Goal: Information Seeking & Learning: Learn about a topic

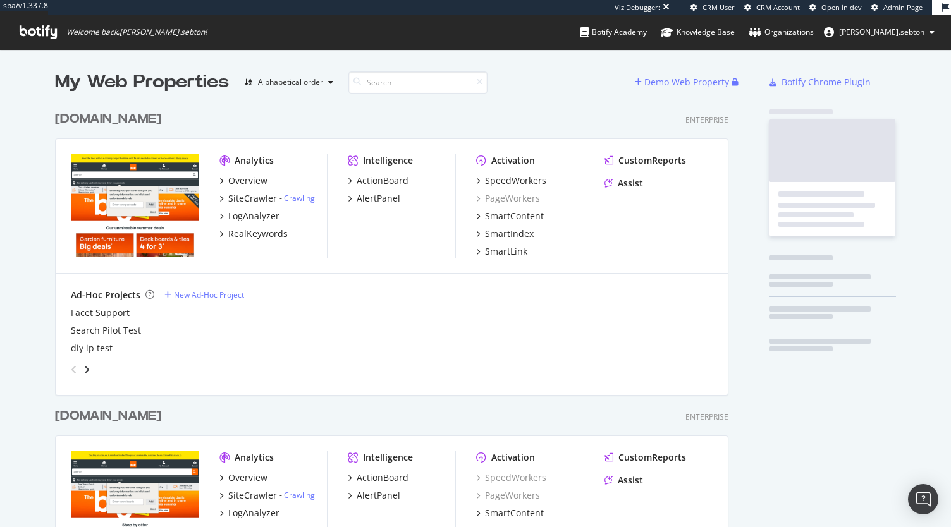
scroll to position [730, 673]
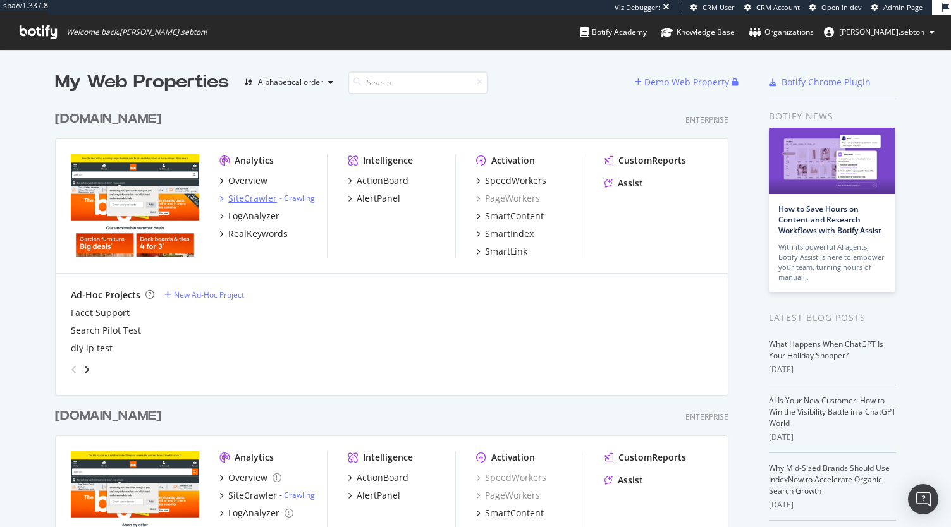
click at [241, 199] on div "SiteCrawler" at bounding box center [252, 198] width 49 height 13
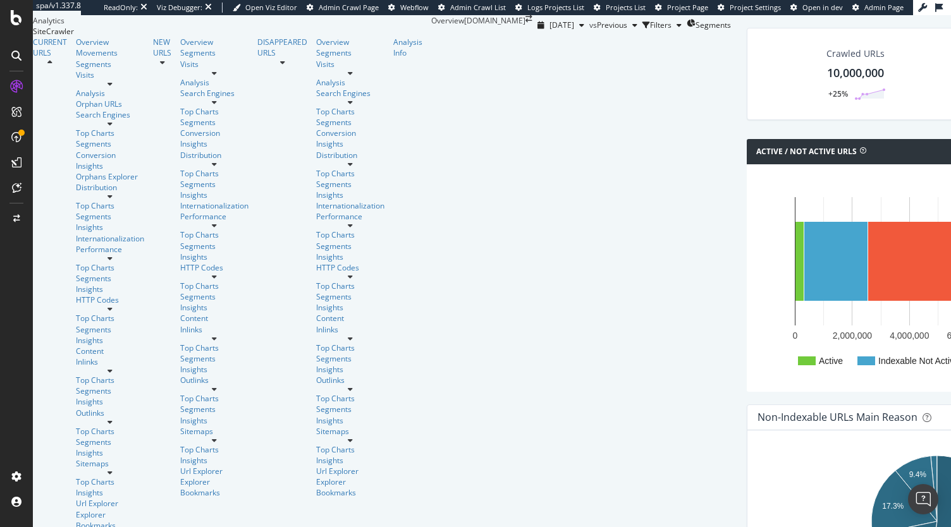
click at [76, 498] on div "Url Explorer" at bounding box center [114, 503] width 77 height 11
click at [76, 498] on div "Url Explorer" at bounding box center [110, 503] width 68 height 11
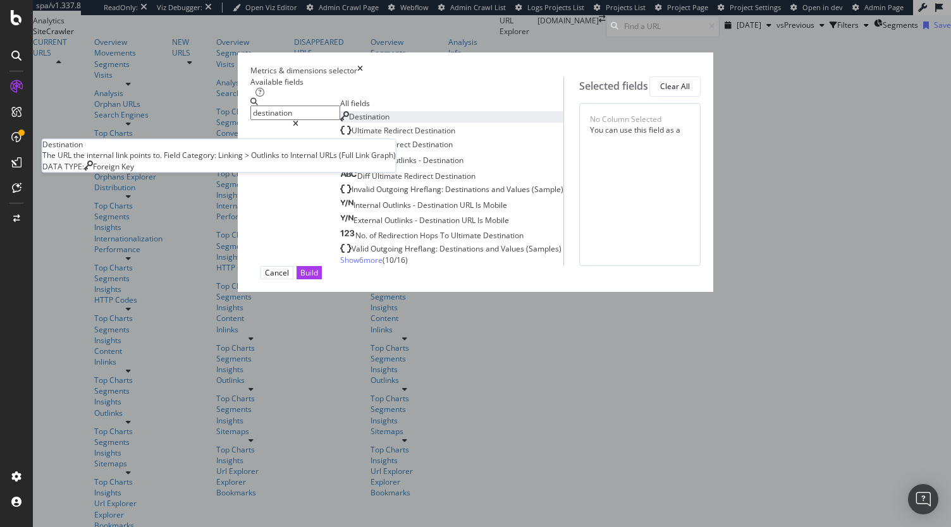
click at [349, 122] on span "Destination" at bounding box center [369, 116] width 40 height 11
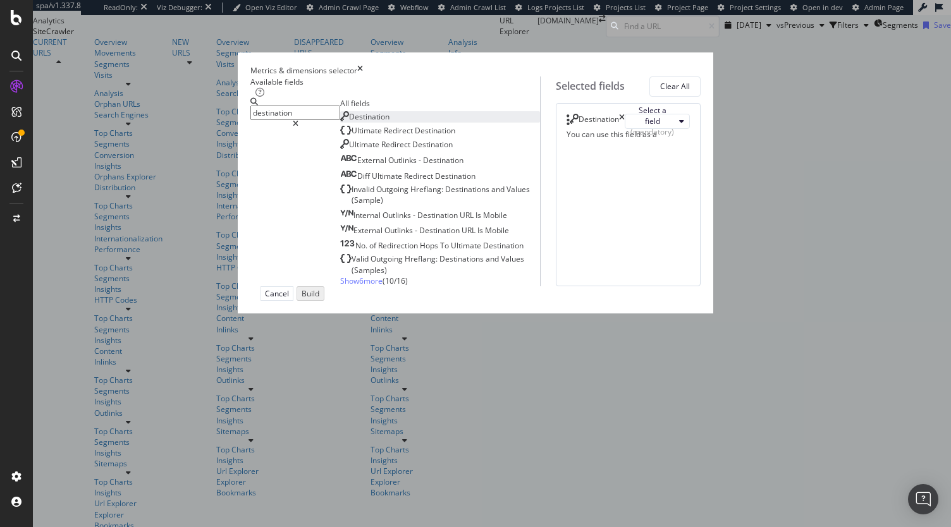
click at [307, 110] on input "destination" at bounding box center [295, 113] width 90 height 15
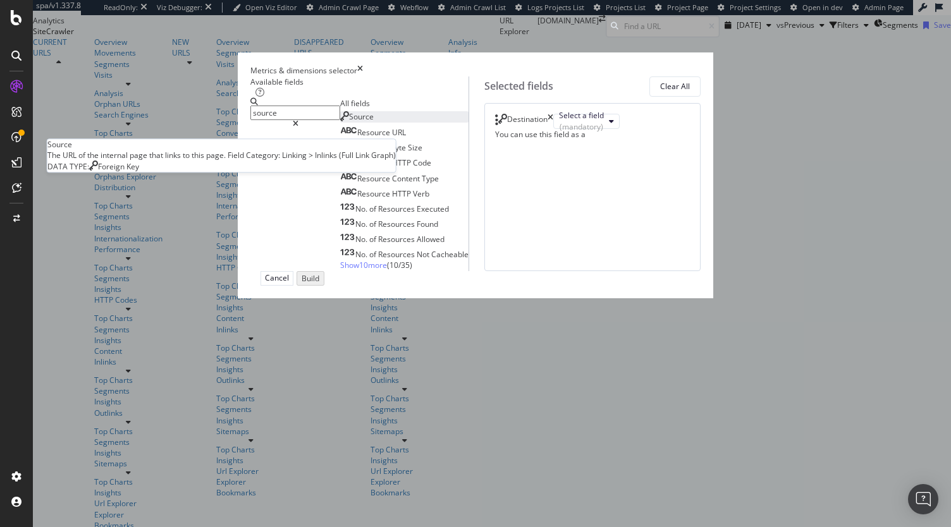
type input "source"
click at [349, 122] on span "Source" at bounding box center [361, 116] width 25 height 11
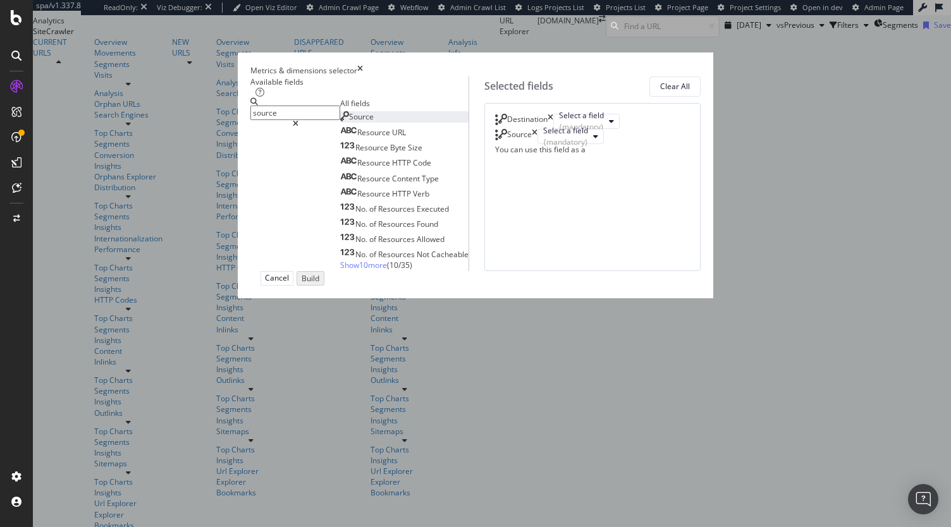
click at [553, 126] on icon "times" at bounding box center [550, 121] width 6 height 15
click at [588, 132] on div "(mandatory)" at bounding box center [565, 126] width 45 height 11
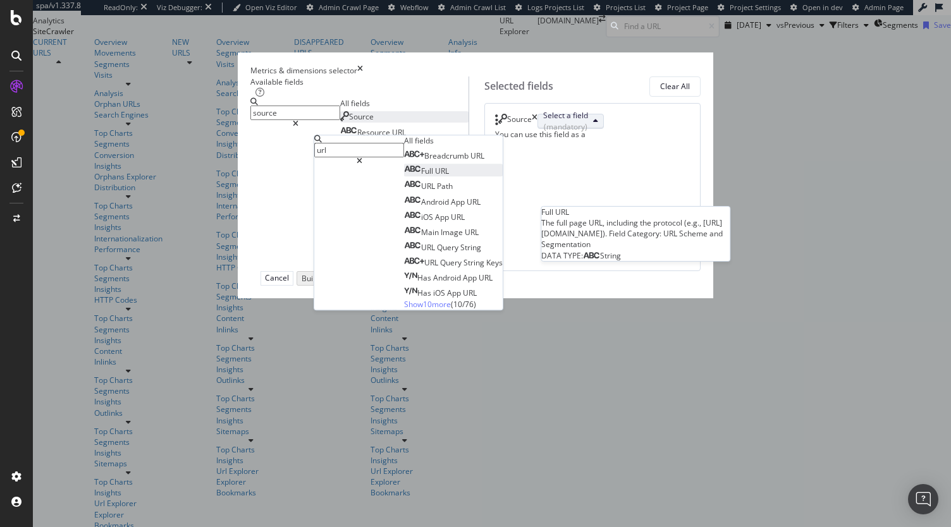
type input "url"
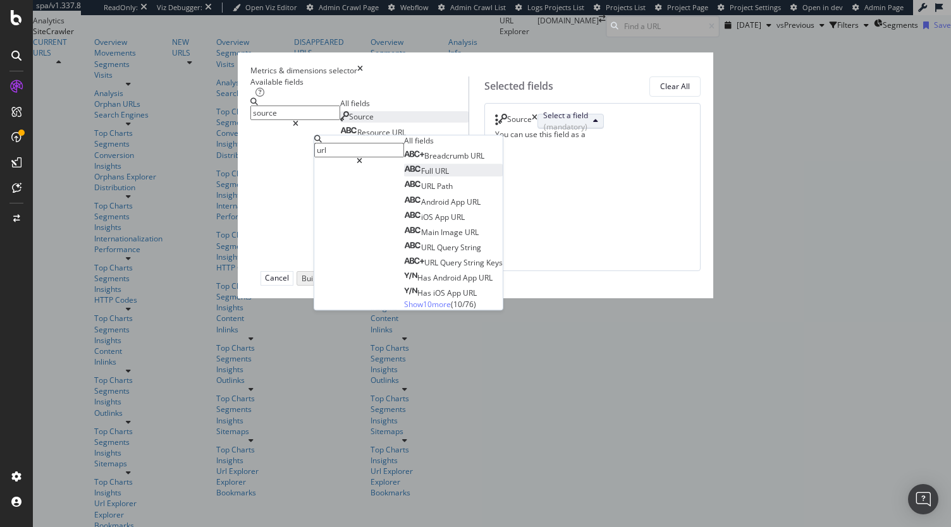
click at [449, 177] on span "Full URL" at bounding box center [426, 171] width 45 height 11
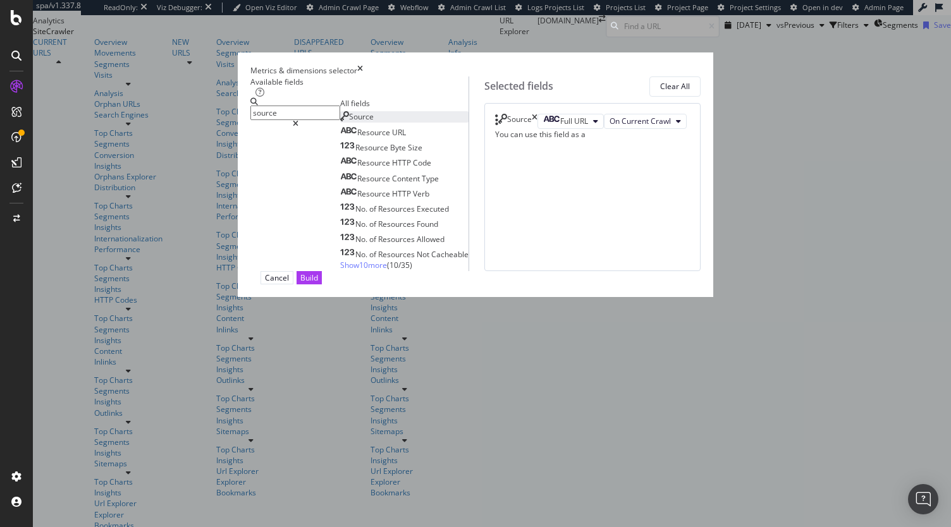
click at [296, 120] on input "source" at bounding box center [295, 113] width 90 height 15
click at [318, 283] on div "Build" at bounding box center [309, 277] width 18 height 11
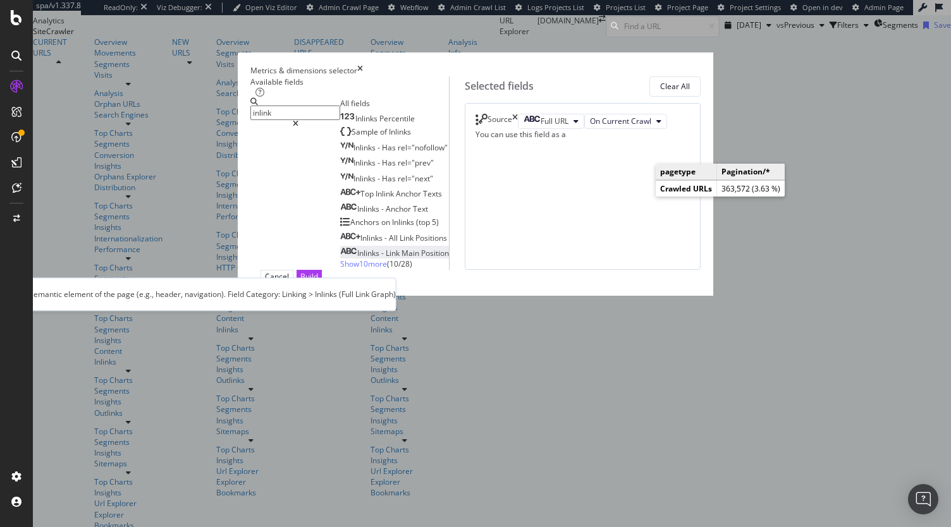
type input "inlink"
click at [421, 259] on span "Position" at bounding box center [435, 253] width 28 height 11
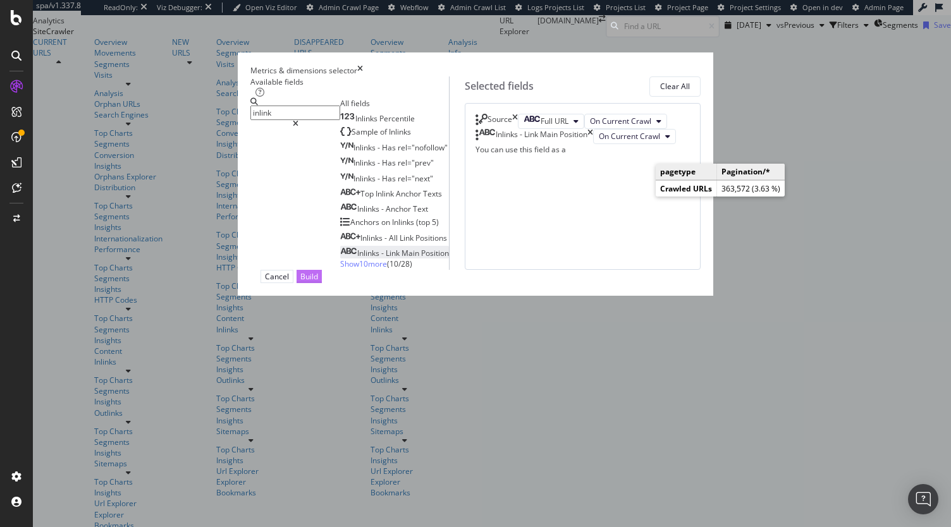
click at [318, 282] on div "Build" at bounding box center [309, 276] width 18 height 11
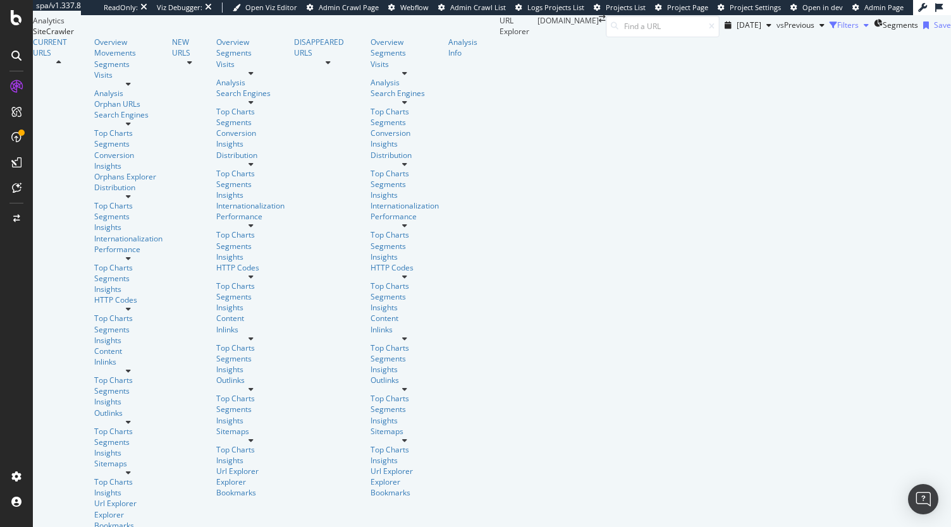
click at [837, 30] on div "Filters" at bounding box center [847, 25] width 21 height 11
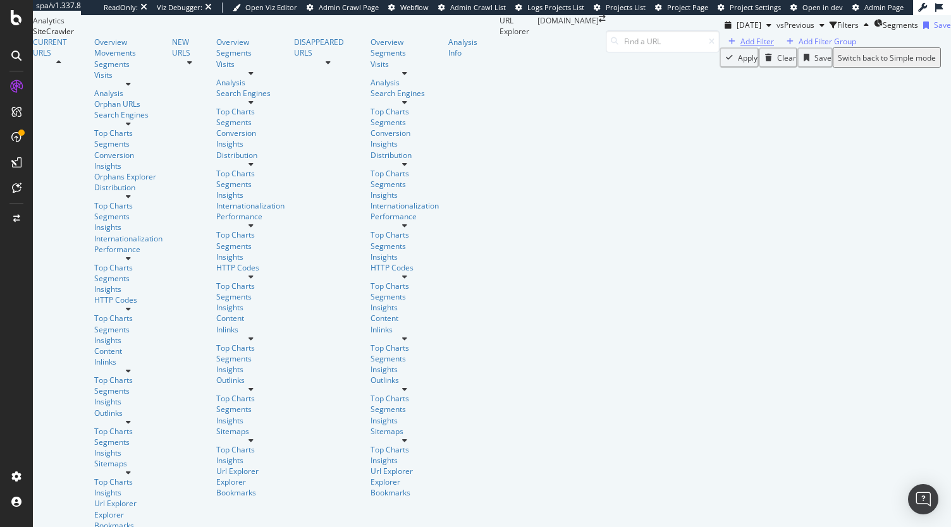
click at [740, 47] on div "Add Filter" at bounding box center [757, 41] width 34 height 11
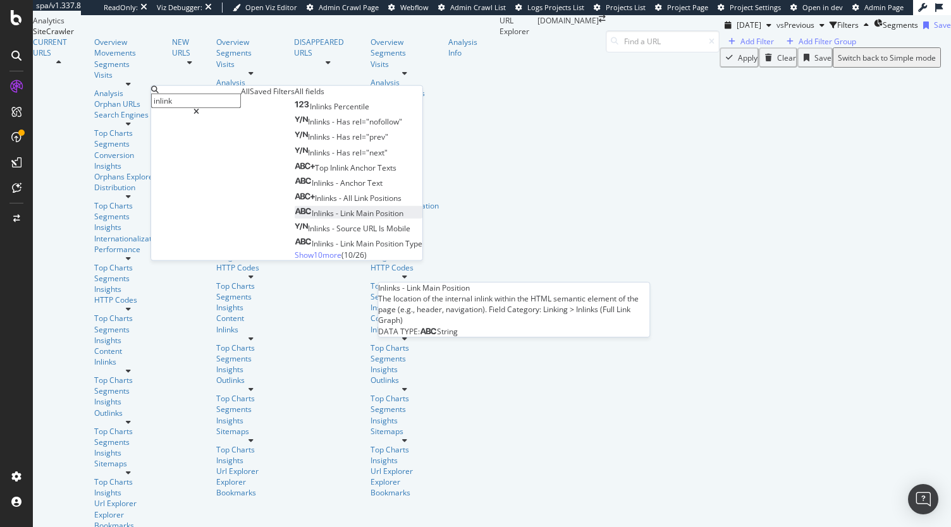
type input "inlink"
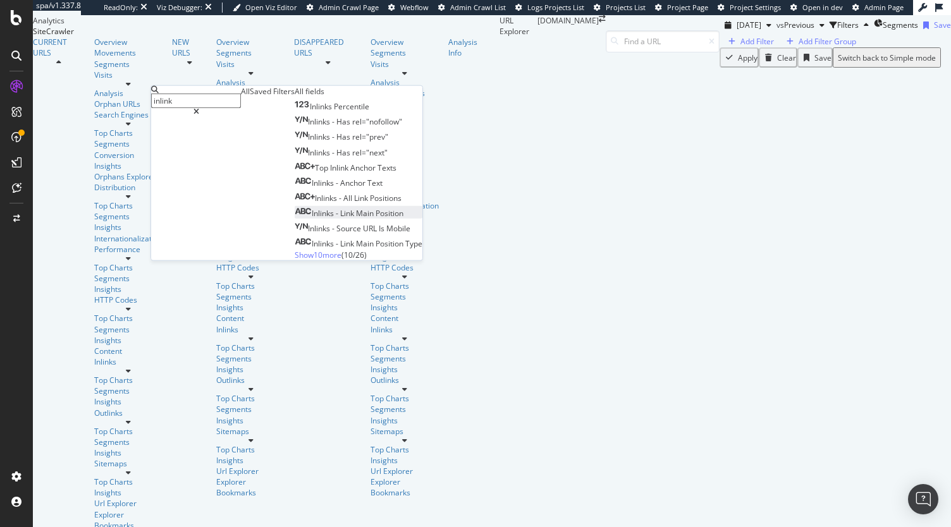
click at [376, 219] on span "Position" at bounding box center [390, 213] width 28 height 11
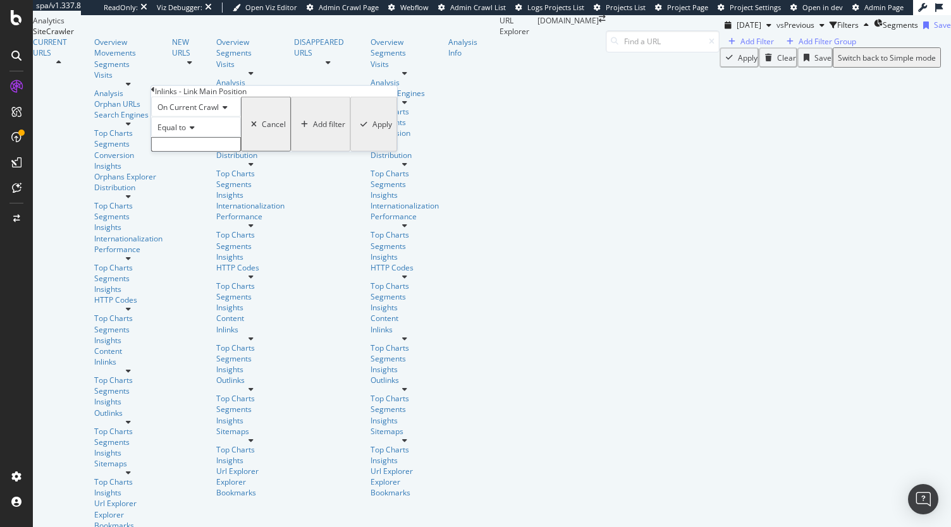
click at [229, 152] on input "text" at bounding box center [196, 144] width 90 height 15
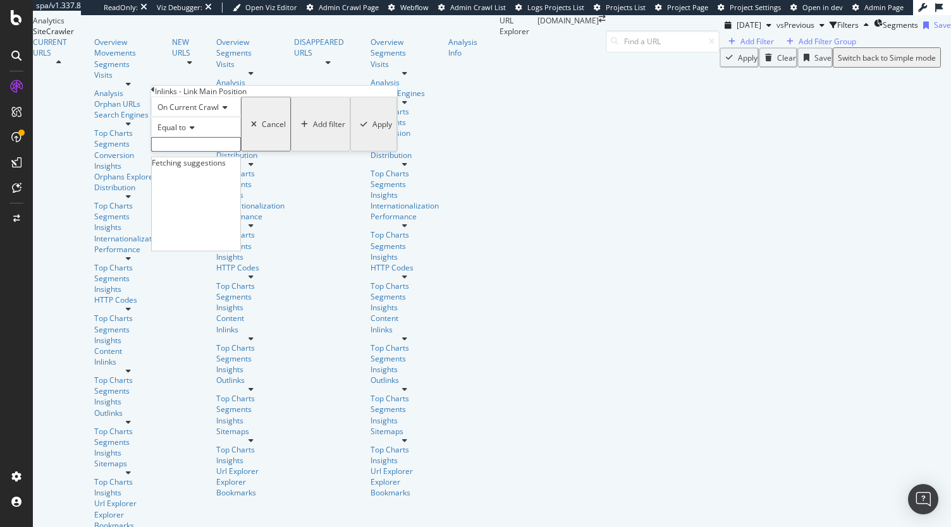
click at [192, 152] on input "text" at bounding box center [196, 144] width 90 height 15
click at [240, 152] on input "text" at bounding box center [196, 144] width 90 height 15
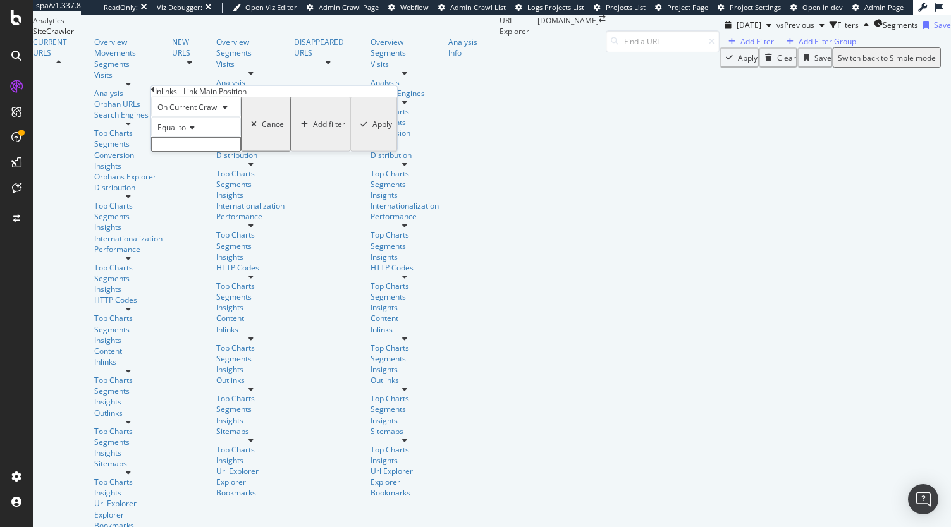
click at [191, 152] on input "text" at bounding box center [196, 144] width 90 height 15
click at [207, 152] on input "text" at bounding box center [196, 144] width 90 height 15
click at [155, 94] on icon at bounding box center [153, 90] width 4 height 8
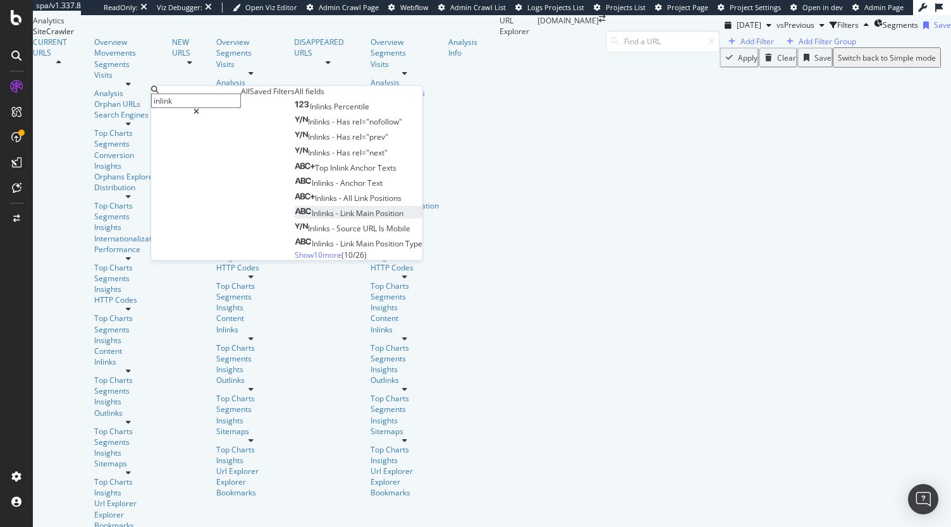
click at [295, 219] on div "Inlinks - Link Main Position" at bounding box center [349, 213] width 109 height 11
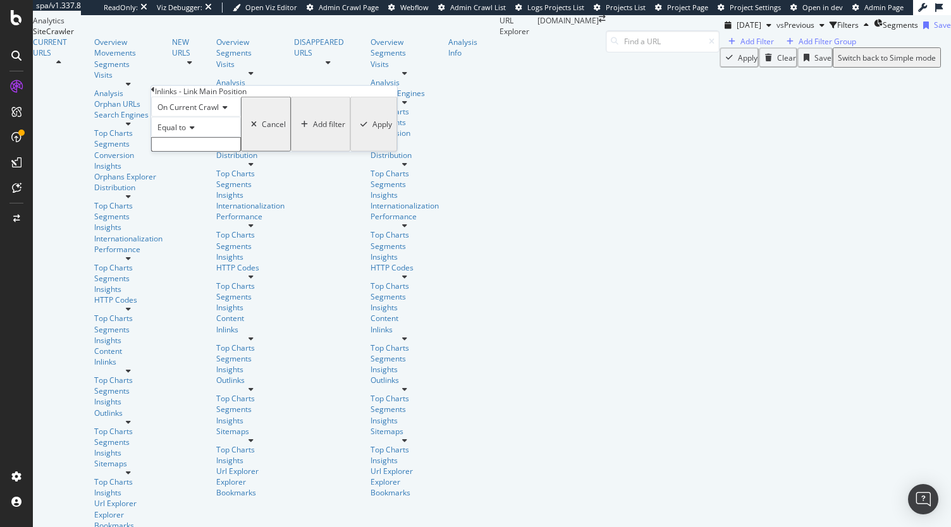
click at [196, 152] on input "text" at bounding box center [196, 144] width 90 height 15
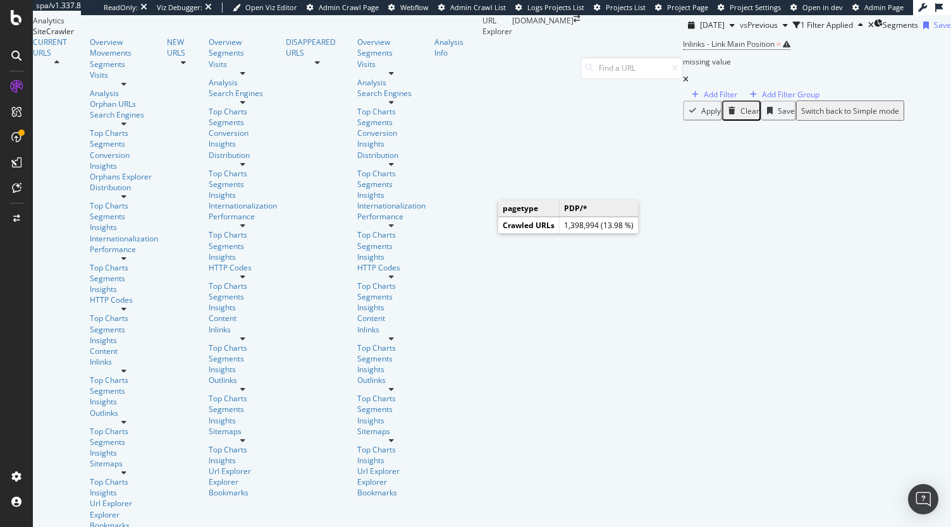
click at [683, 49] on span "Inlinks - Link Main Position" at bounding box center [729, 44] width 92 height 11
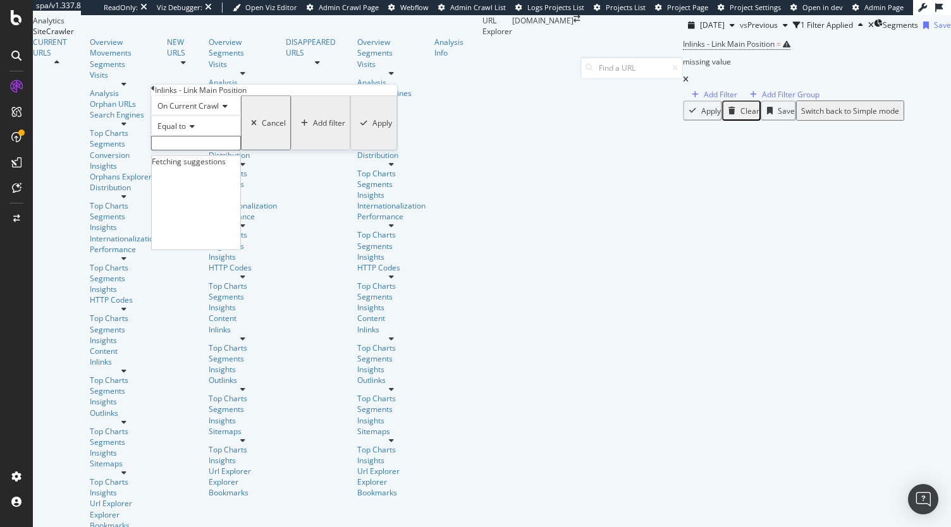
click at [183, 150] on input "text" at bounding box center [196, 143] width 90 height 15
click at [704, 97] on div "Add Filter" at bounding box center [721, 94] width 34 height 11
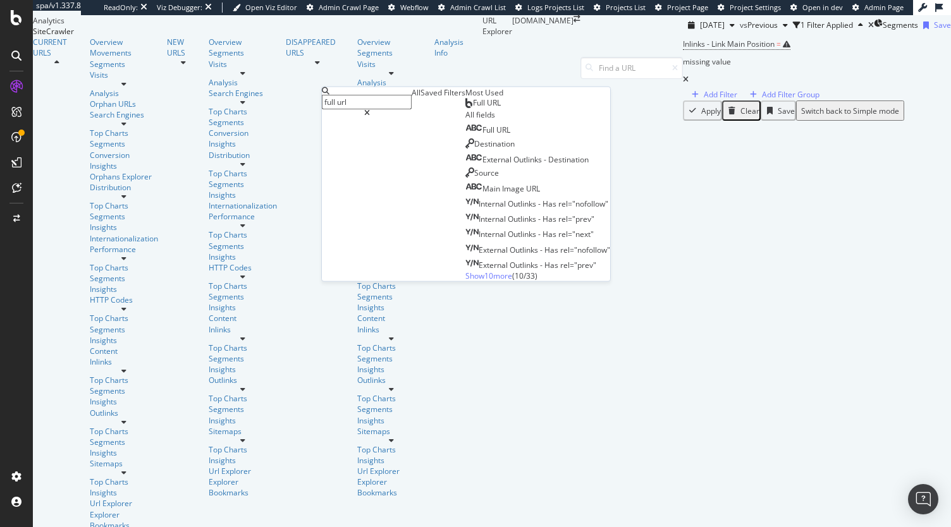
type input "full url"
click at [465, 108] on div "Full URL" at bounding box center [482, 103] width 35 height 10
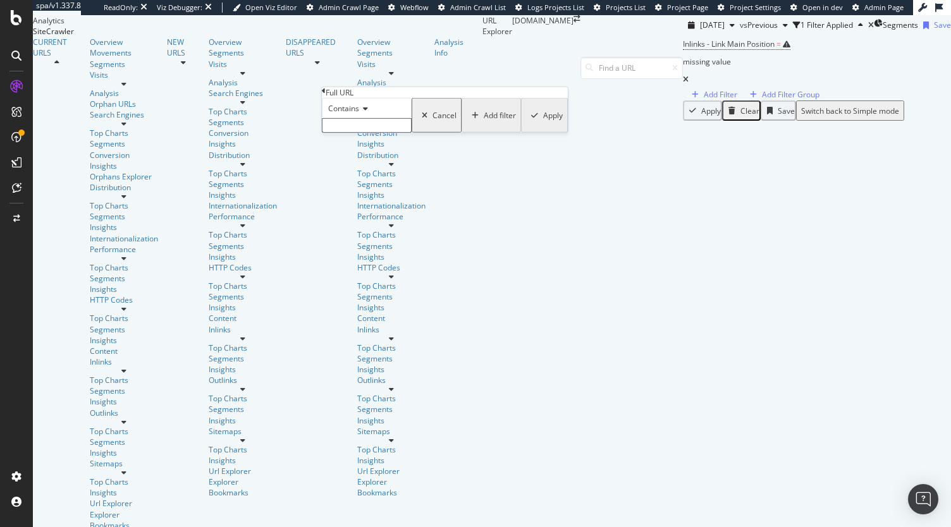
click at [359, 114] on span "Contains" at bounding box center [343, 108] width 31 height 11
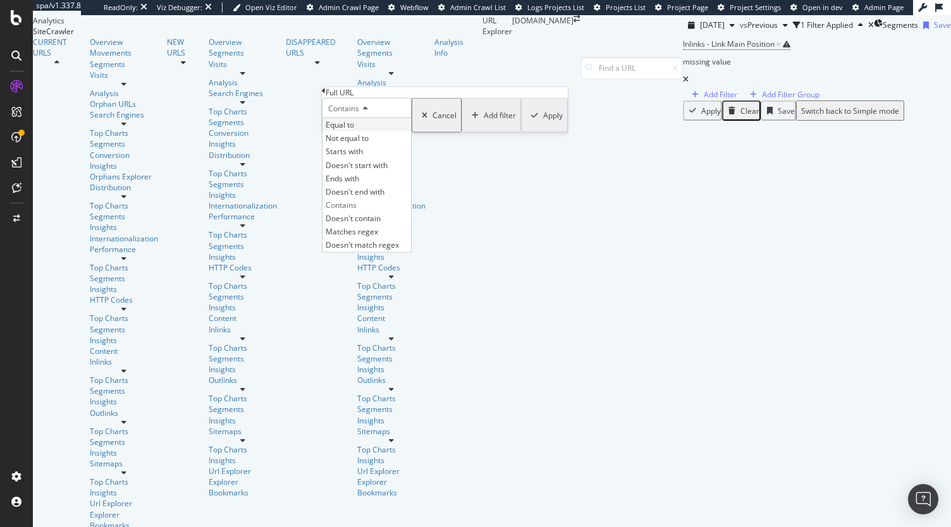
click at [354, 130] on span "Equal to" at bounding box center [340, 124] width 28 height 11
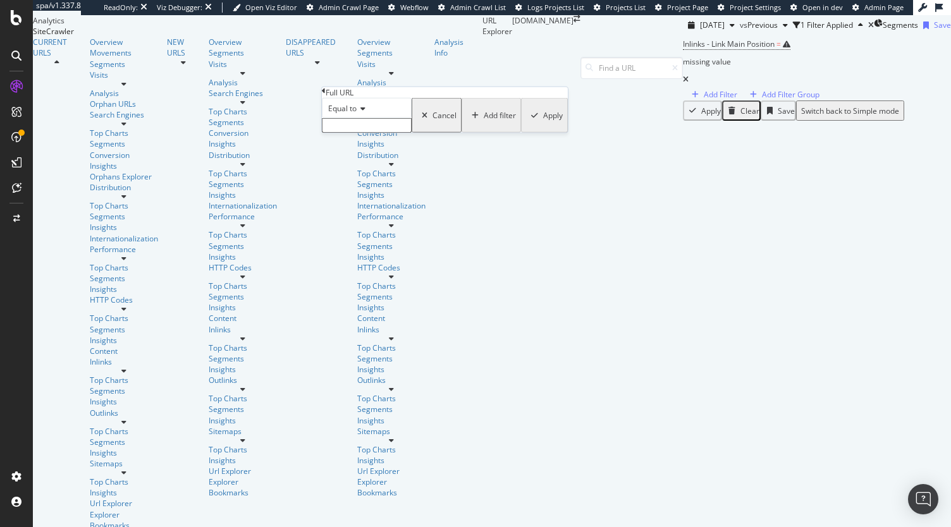
click at [371, 133] on input "text" at bounding box center [367, 125] width 90 height 15
paste input "/departments/tools-equipment/ladders-steps/work-platforms/[DOMAIN_NAME]"
type input "/departments/tools-equipment/ladders-steps/work-platforms/[DOMAIN_NAME]"
click at [542, 125] on div "Apply" at bounding box center [552, 119] width 20 height 11
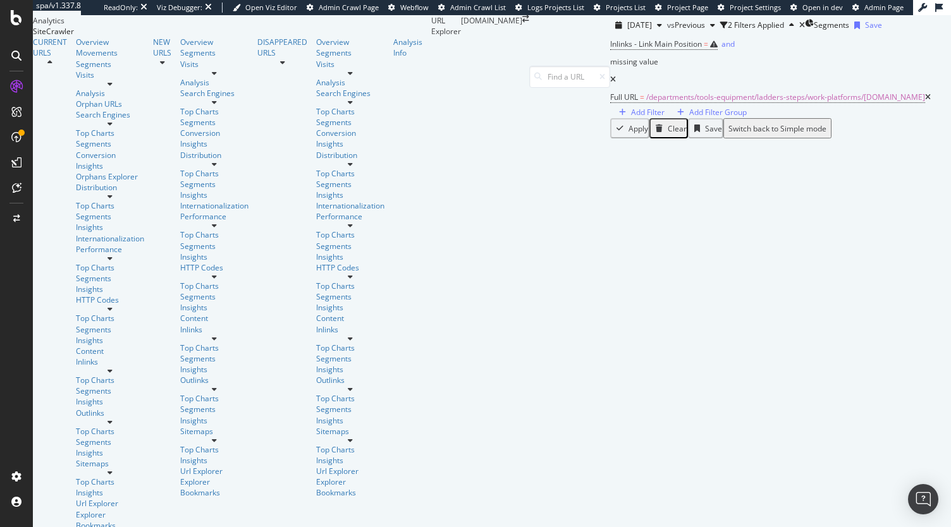
click at [610, 83] on icon at bounding box center [613, 80] width 6 height 8
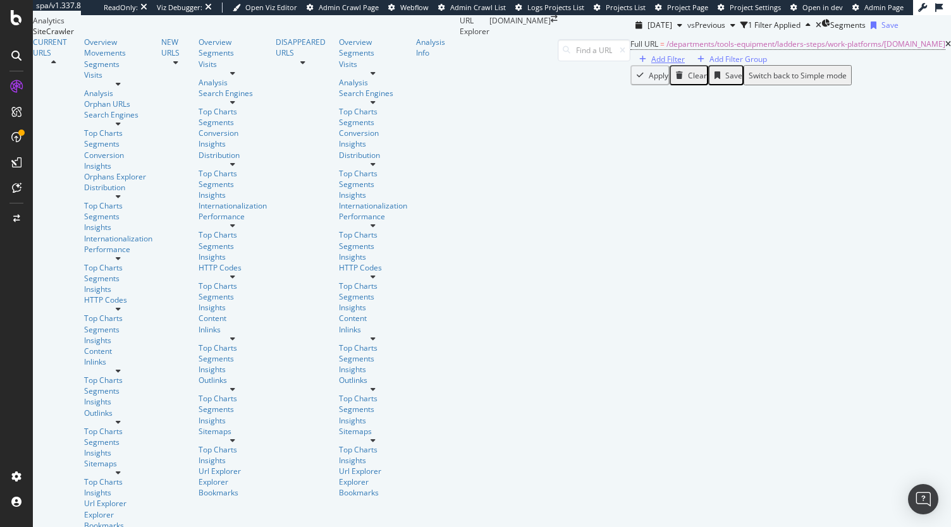
click at [651, 64] on div "Add Filter" at bounding box center [668, 59] width 34 height 11
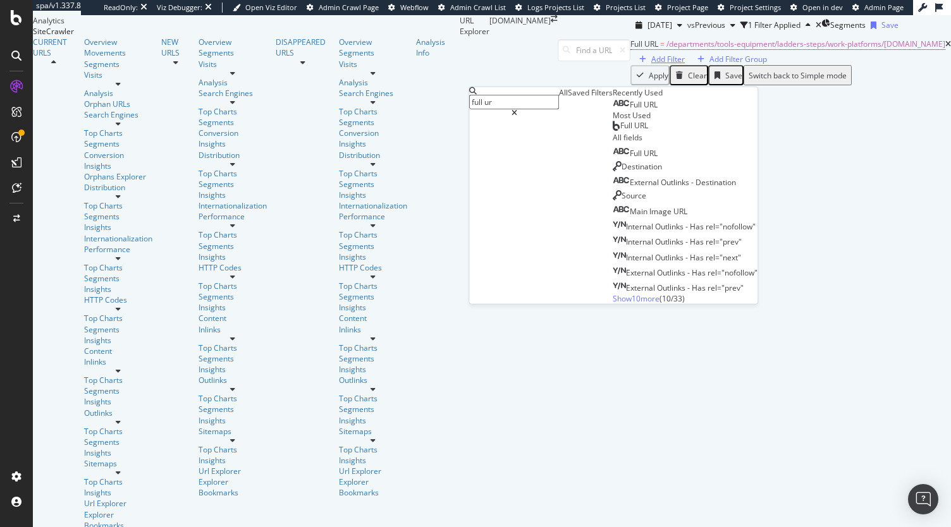
type input "full url"
click at [630, 110] on span "Full" at bounding box center [637, 104] width 14 height 11
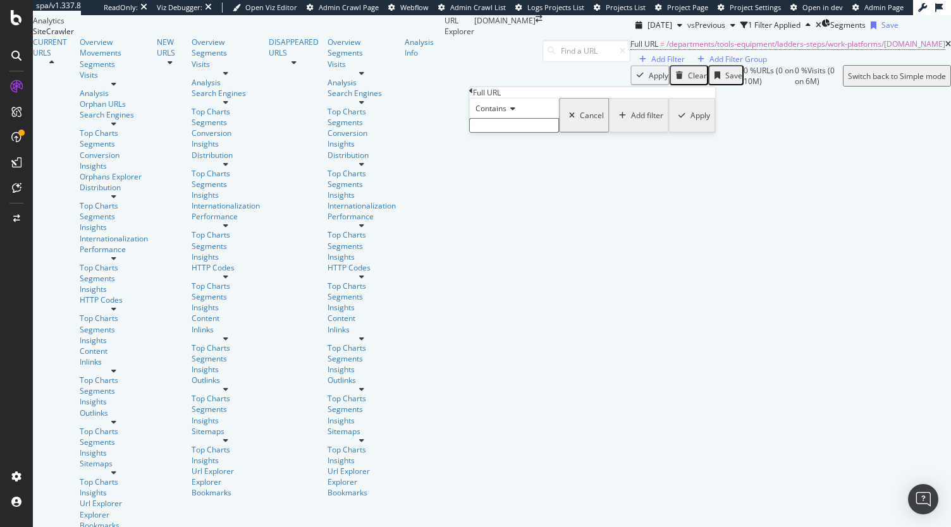
click at [508, 133] on input "text" at bounding box center [514, 125] width 90 height 15
click at [508, 118] on div "Contains" at bounding box center [514, 108] width 90 height 20
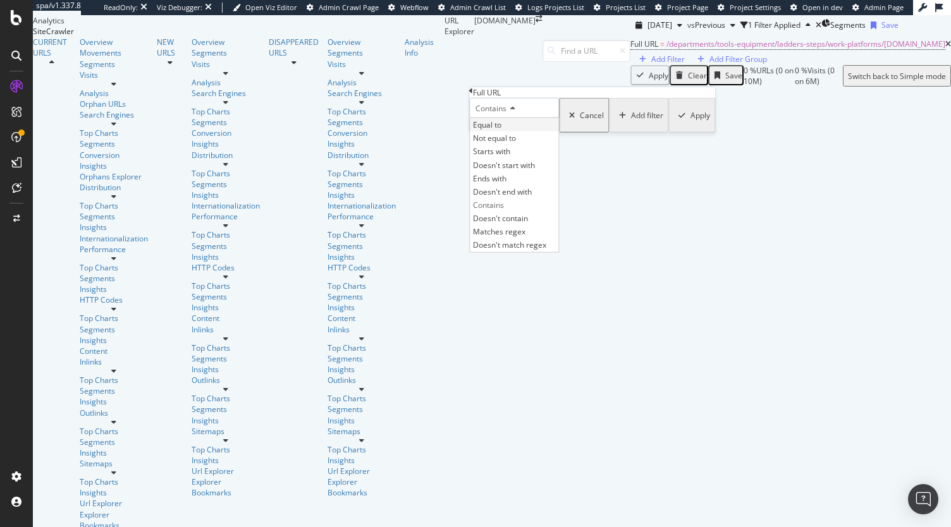
click at [501, 130] on span "Equal to" at bounding box center [487, 124] width 28 height 11
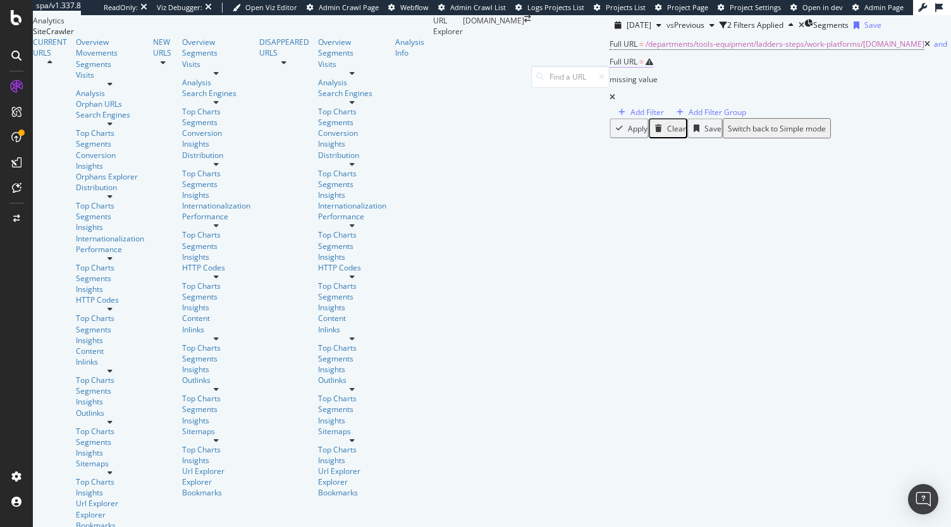
click at [609, 89] on div "missing value" at bounding box center [633, 80] width 48 height 18
click at [541, 130] on input "text" at bounding box center [536, 123] width 90 height 15
click at [523, 111] on span "Contains" at bounding box center [512, 106] width 31 height 11
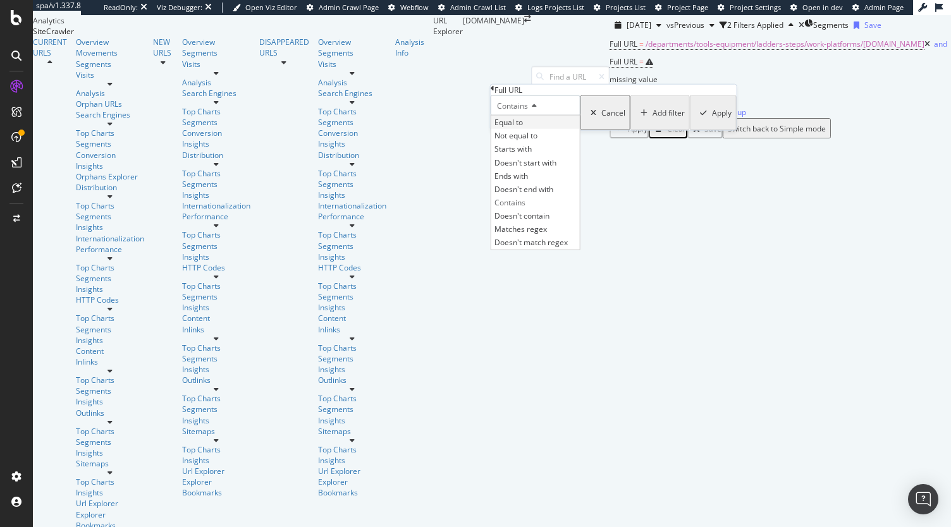
click at [537, 129] on div "Equal to" at bounding box center [535, 122] width 89 height 13
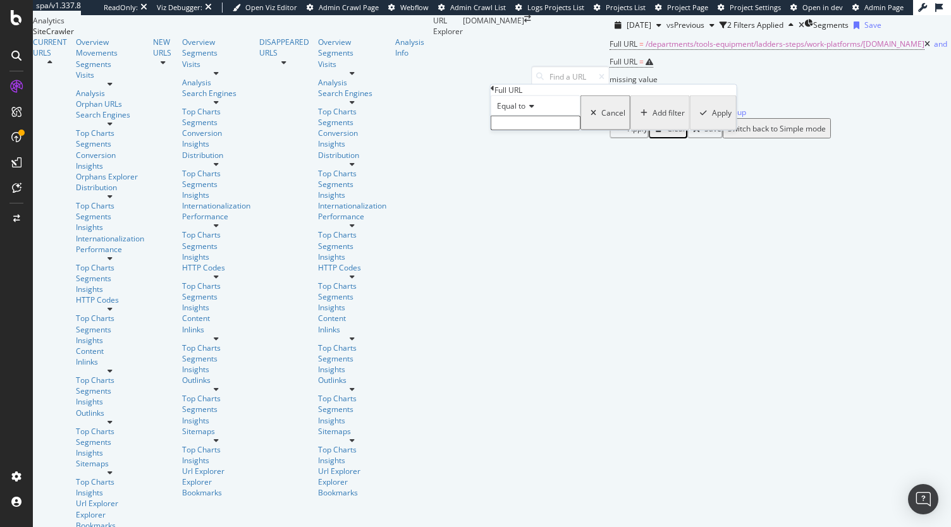
click at [537, 130] on input "text" at bounding box center [536, 123] width 90 height 15
paste input "/departments/tools-equipment/ladders-steps/loft-ladders/[DOMAIN_NAME]"
type input "/departments/tools-equipment/ladders-steps/loft-ladders/[DOMAIN_NAME]"
click at [711, 122] on div "Apply" at bounding box center [721, 116] width 20 height 11
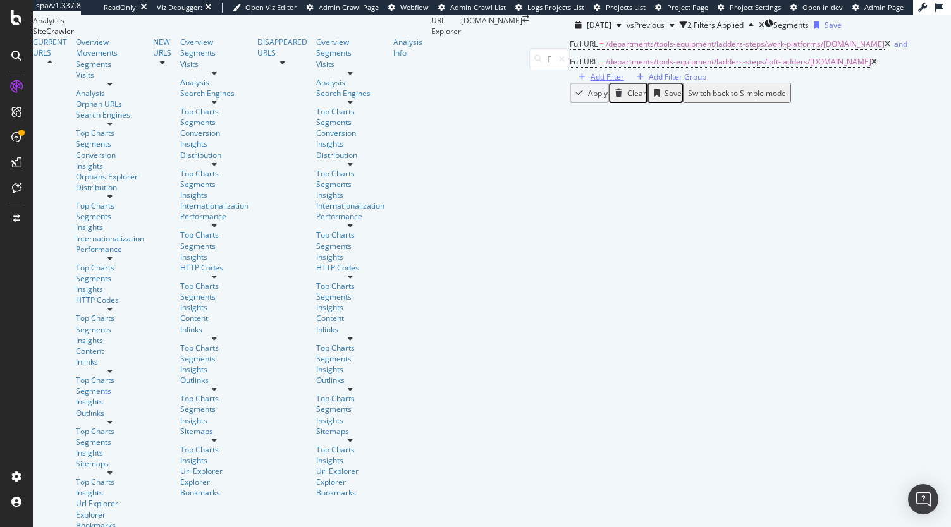
click at [624, 82] on div "Add Filter" at bounding box center [607, 76] width 34 height 11
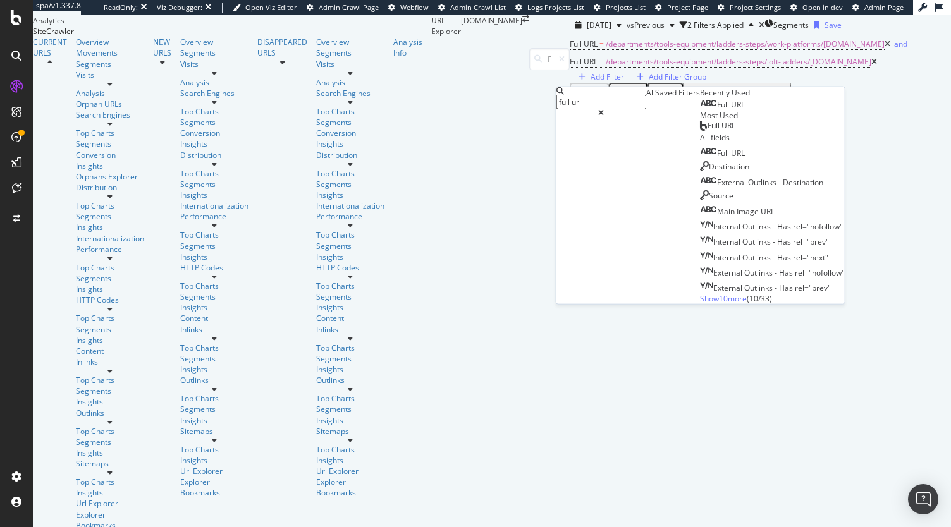
click at [731, 110] on span "URL" at bounding box center [738, 104] width 14 height 11
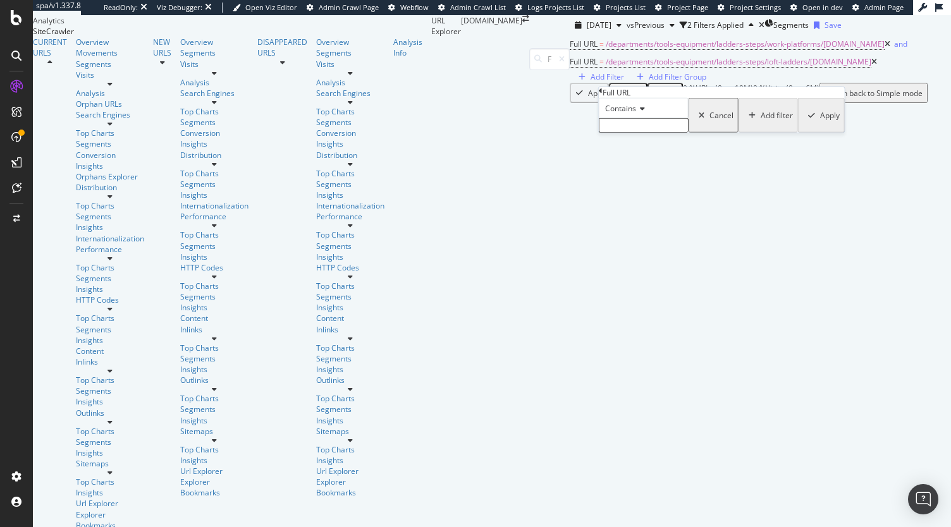
click at [636, 114] on span "Contains" at bounding box center [620, 108] width 31 height 11
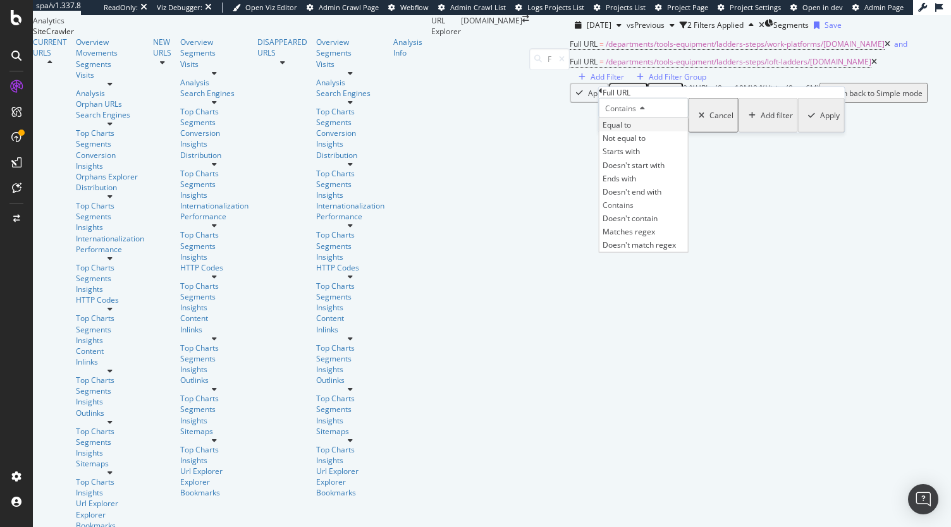
click at [631, 130] on span "Equal to" at bounding box center [616, 124] width 28 height 11
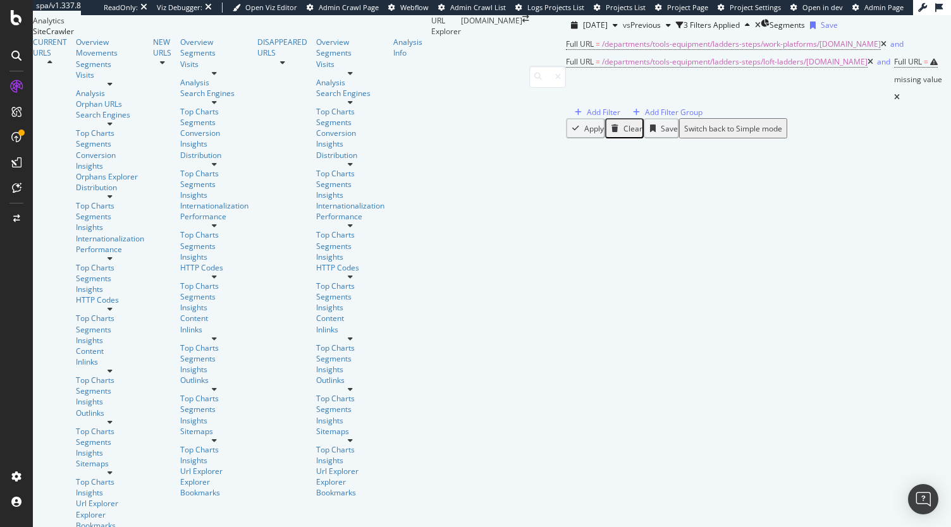
click at [924, 67] on span "=" at bounding box center [926, 61] width 4 height 11
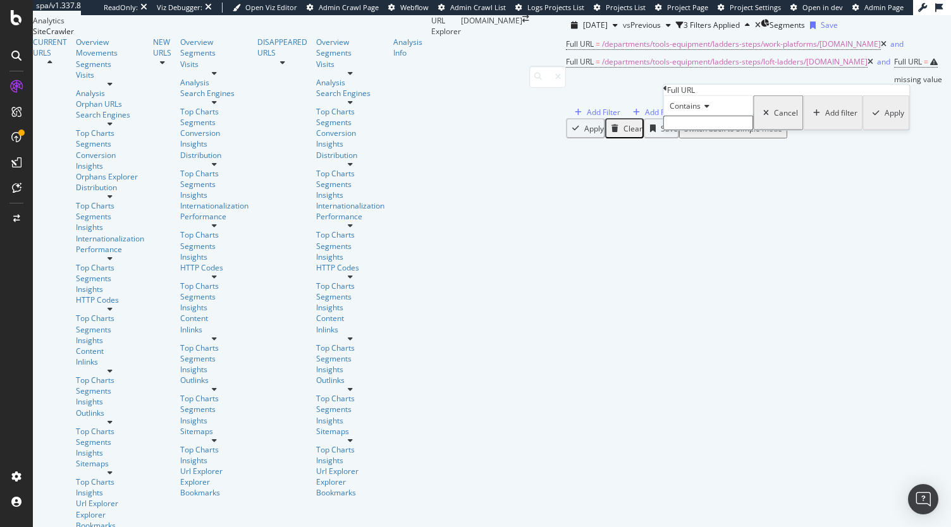
click at [709, 110] on icon at bounding box center [704, 106] width 9 height 8
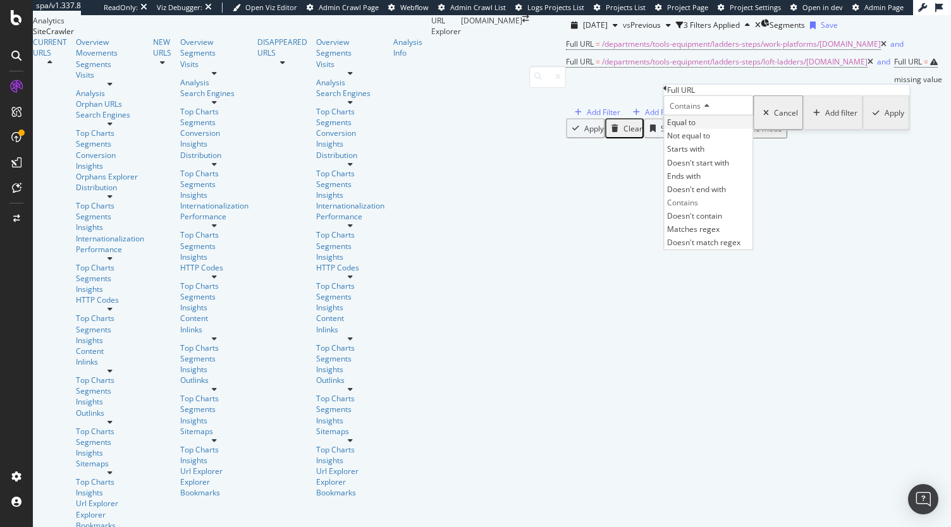
click at [752, 129] on div "Equal to" at bounding box center [708, 122] width 89 height 13
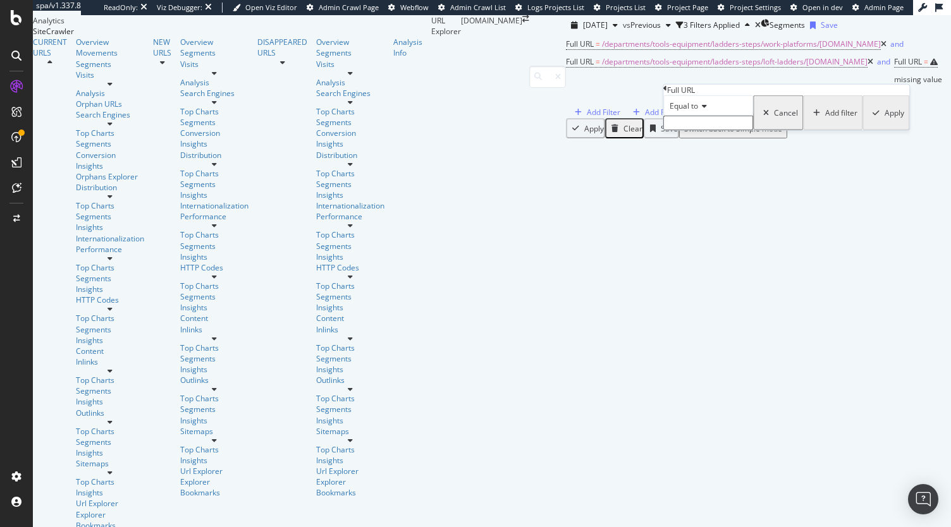
click at [753, 130] on input "text" at bounding box center [708, 123] width 90 height 15
paste input "/departments/tools-equipment/ladders-steps/ladder-safety/[DOMAIN_NAME]"
type input "/departments/tools-equipment/ladders-steps/ladder-safety/[DOMAIN_NAME]"
click at [886, 122] on div "Apply" at bounding box center [896, 116] width 20 height 11
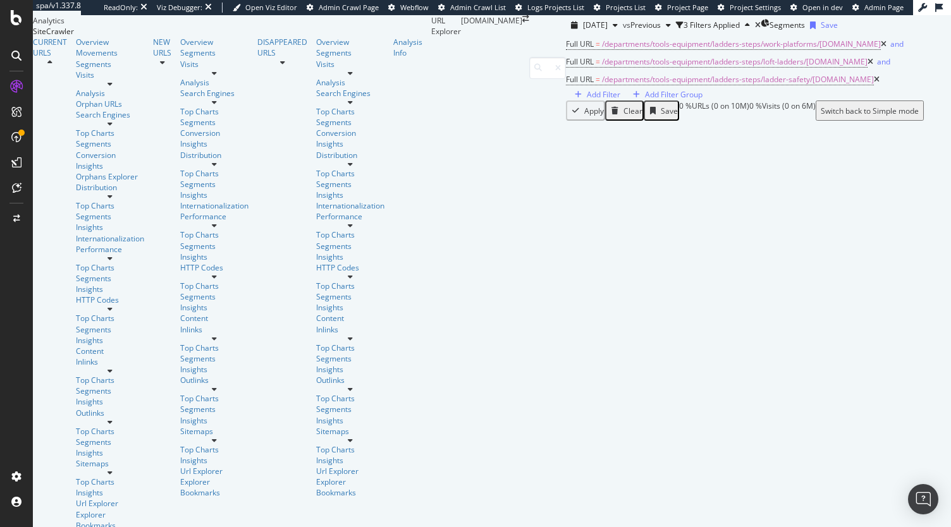
click at [587, 100] on div "Add Filter" at bounding box center [604, 94] width 34 height 11
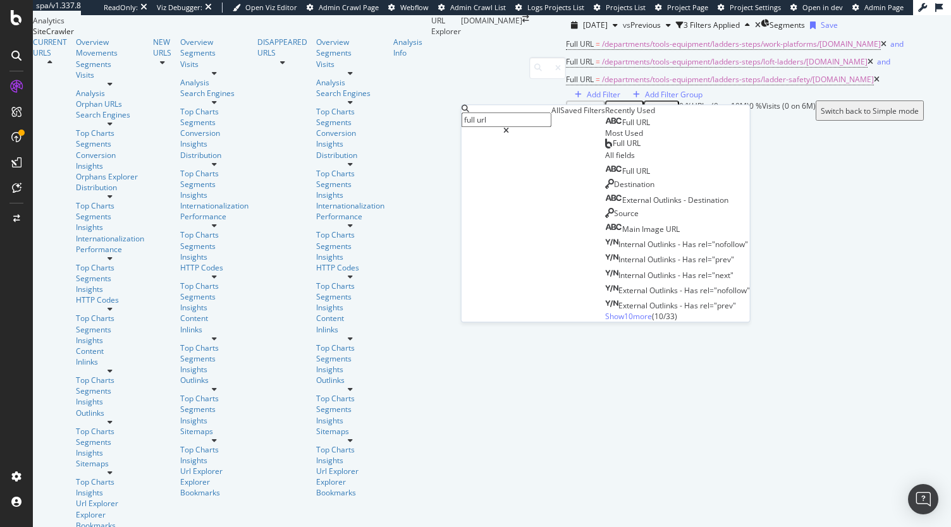
click at [605, 128] on div "Full URL" at bounding box center [627, 123] width 45 height 10
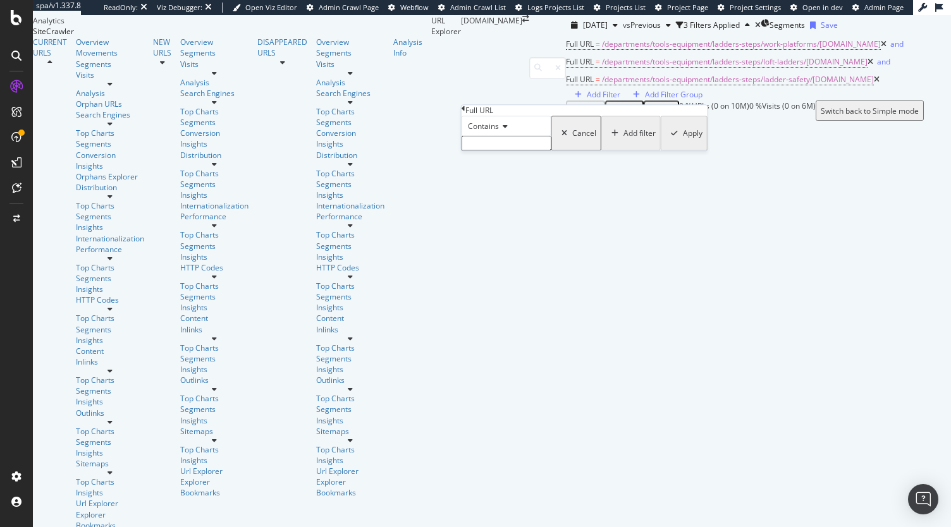
click at [506, 150] on input "text" at bounding box center [506, 143] width 90 height 15
click at [496, 131] on span "Contains" at bounding box center [483, 126] width 31 height 11
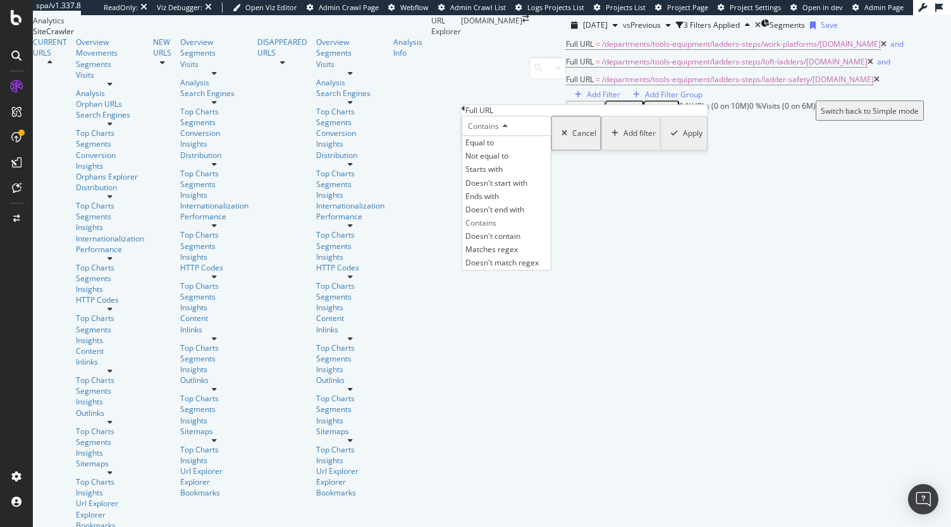
click at [507, 161] on div "Equal to Not equal to Starts with Doesn't start with Ends with Doesn't end with…" at bounding box center [506, 202] width 90 height 135
click at [494, 148] on span "Equal to" at bounding box center [479, 142] width 28 height 11
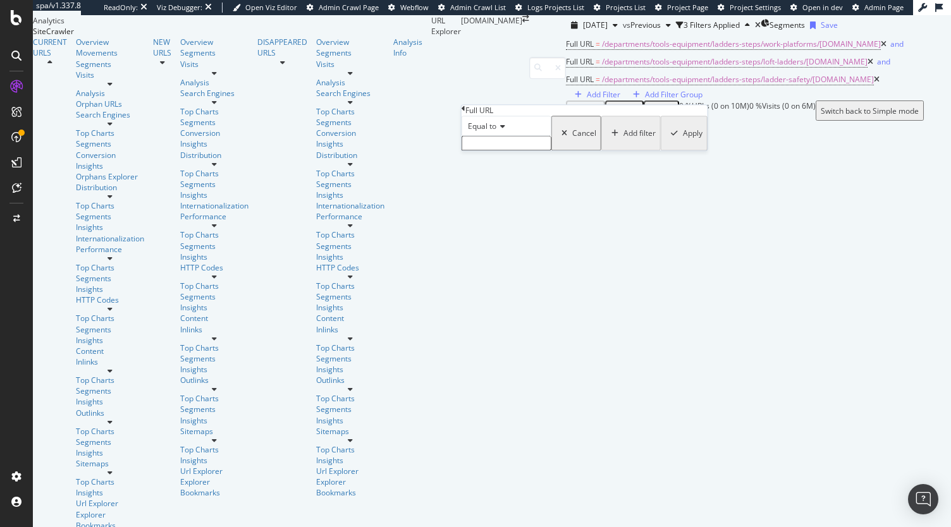
click at [503, 150] on input "text" at bounding box center [506, 143] width 90 height 15
paste input "/departments/tools-equipment/ladders-steps/fire-ladders/[DOMAIN_NAME]"
type input "/departments/tools-equipment/ladders-steps/fire-ladders/[DOMAIN_NAME]"
click at [682, 142] on div "Apply" at bounding box center [692, 136] width 20 height 11
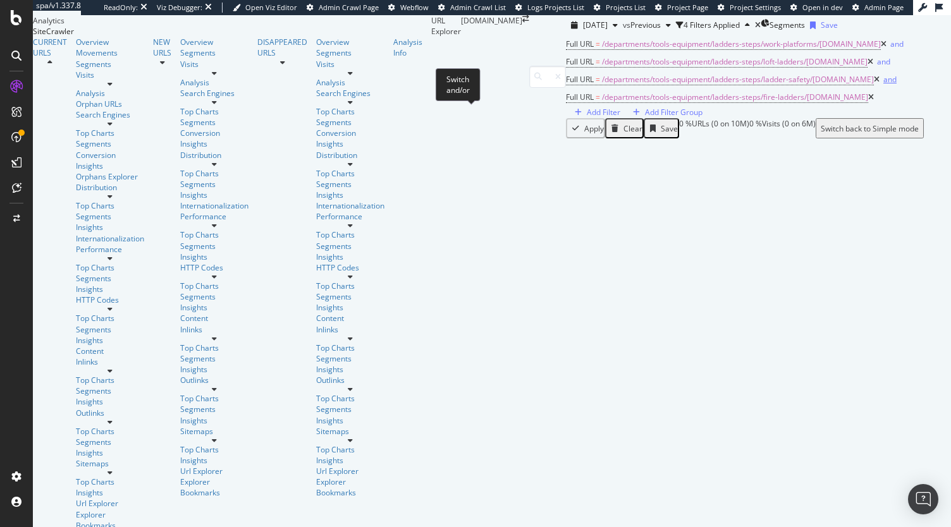
click at [883, 85] on div "and" at bounding box center [889, 79] width 13 height 11
click at [702, 114] on div "Add Filter Group" at bounding box center [674, 112] width 58 height 11
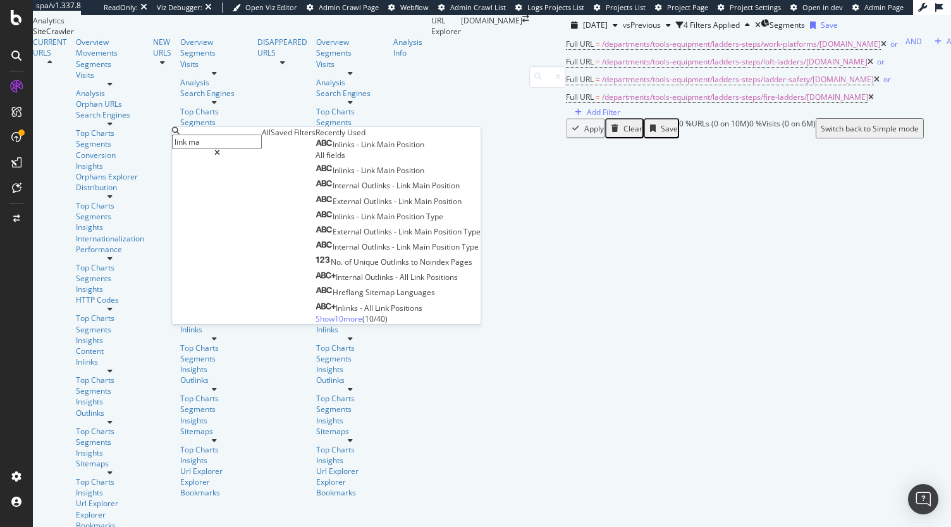
type input "link ma"
click at [377, 150] on span "Main" at bounding box center [387, 144] width 20 height 11
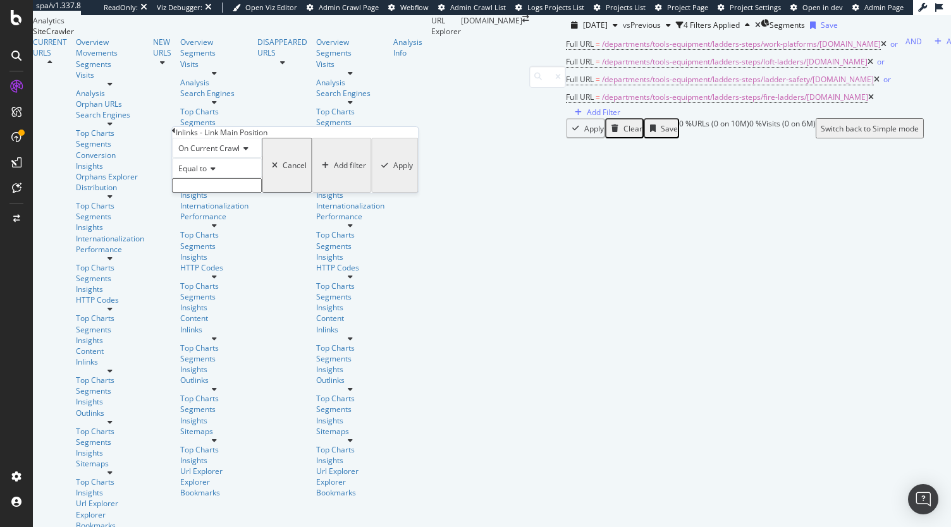
click at [253, 193] on input "text" at bounding box center [217, 185] width 90 height 15
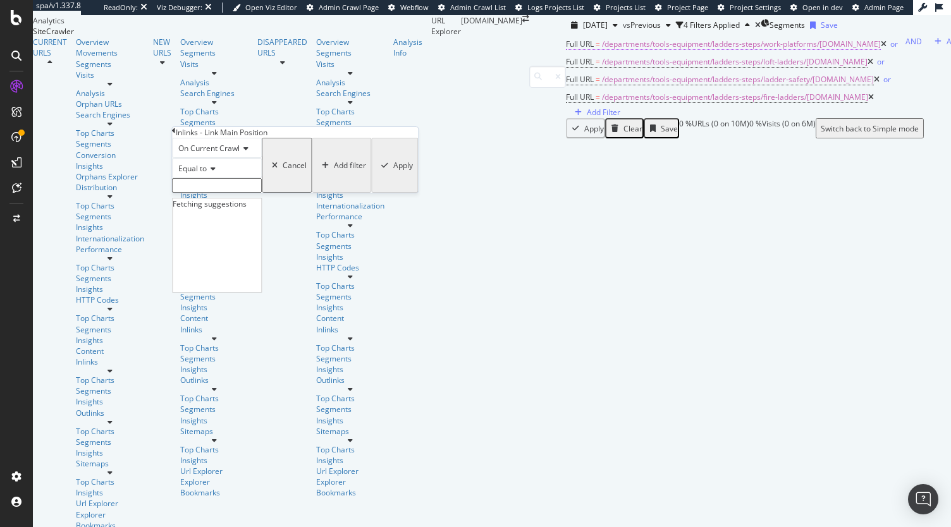
click at [566, 50] on span "Full URL = /departments/tools-equipment/ladders-steps/work-platforms/[DOMAIN_NA…" at bounding box center [723, 44] width 315 height 11
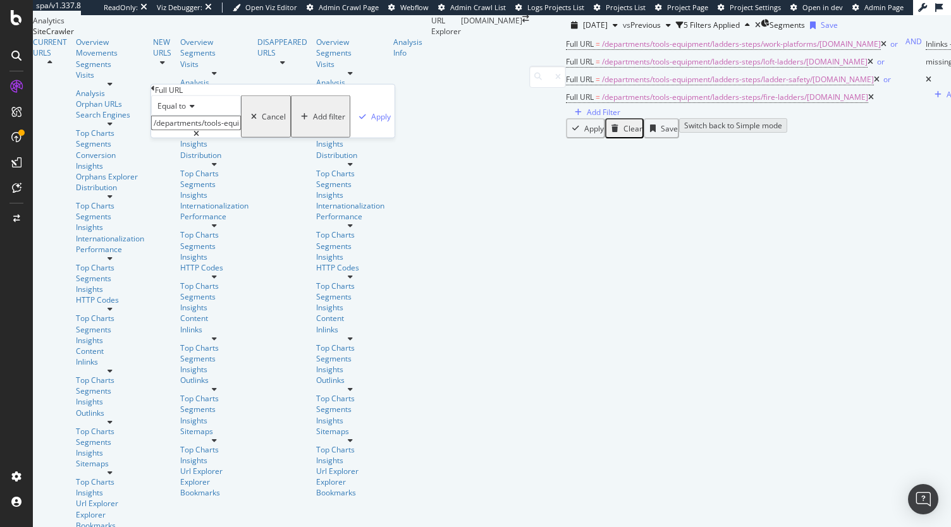
click at [221, 130] on input "/departments/tools-equipment/ladders-steps/work-platforms/[DOMAIN_NAME]" at bounding box center [196, 123] width 90 height 15
click at [155, 92] on icon at bounding box center [153, 89] width 4 height 8
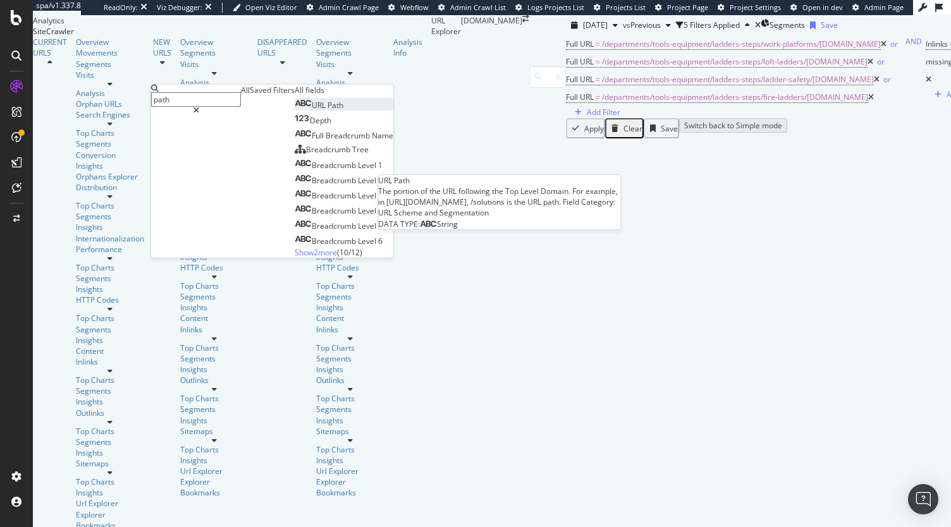
type input "path"
click at [295, 111] on div "URL Path" at bounding box center [319, 105] width 49 height 11
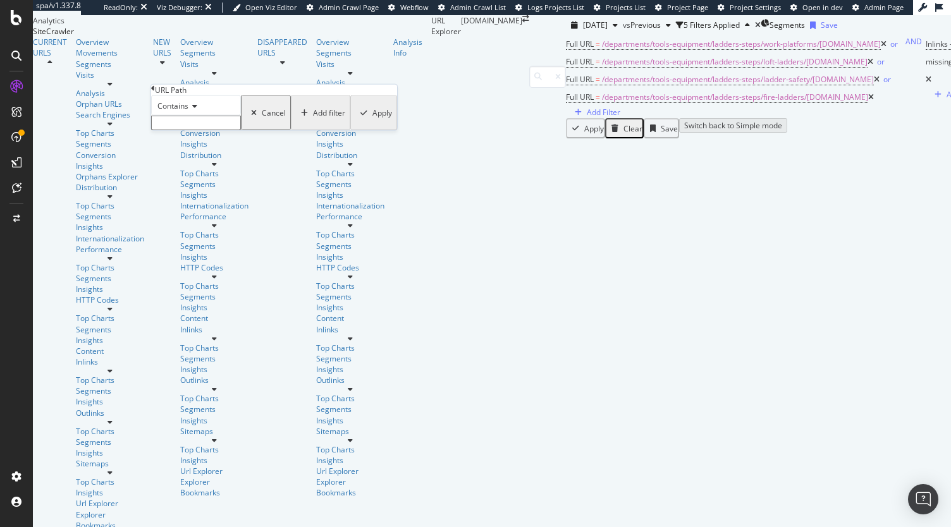
click at [188, 111] on span "Contains" at bounding box center [172, 106] width 31 height 11
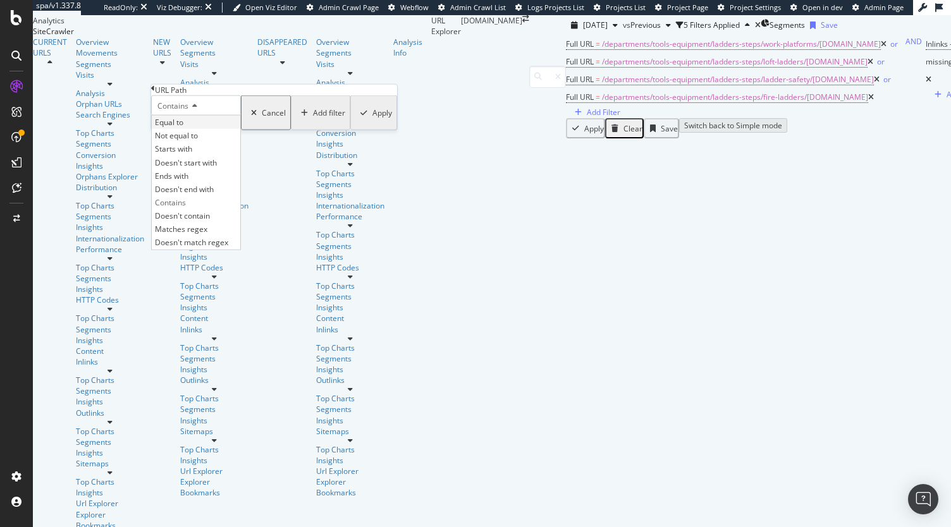
click at [183, 128] on span "Equal to" at bounding box center [169, 122] width 28 height 11
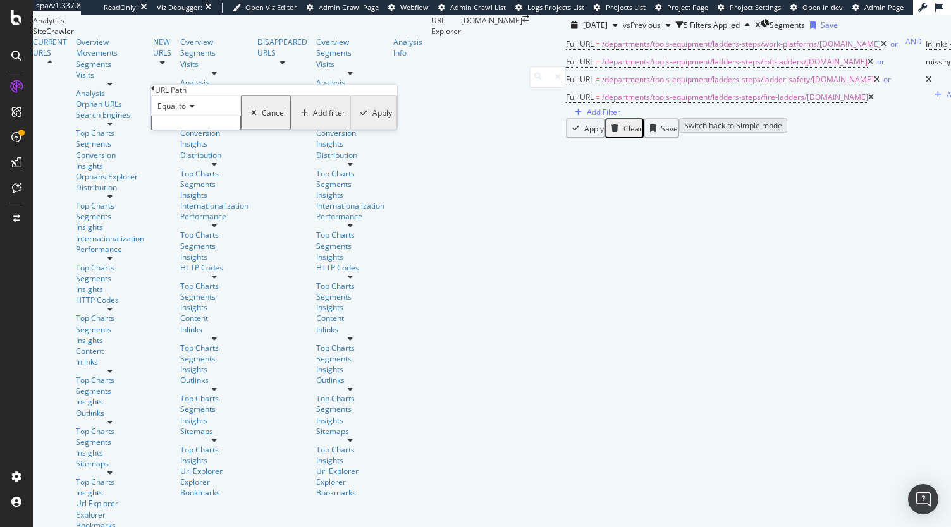
click at [205, 130] on input "text" at bounding box center [196, 123] width 90 height 15
paste input "/departments/tools-equipment/ladders-steps/work-platforms/[DOMAIN_NAME]"
type input "/departments/tools-equipment/ladders-steps/work-platforms/[DOMAIN_NAME]"
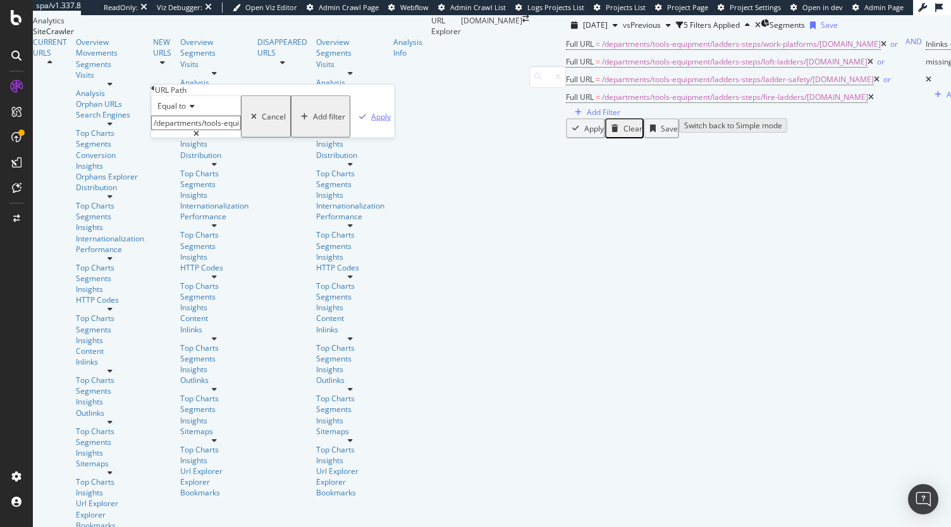
click at [371, 122] on div "Apply" at bounding box center [381, 116] width 20 height 11
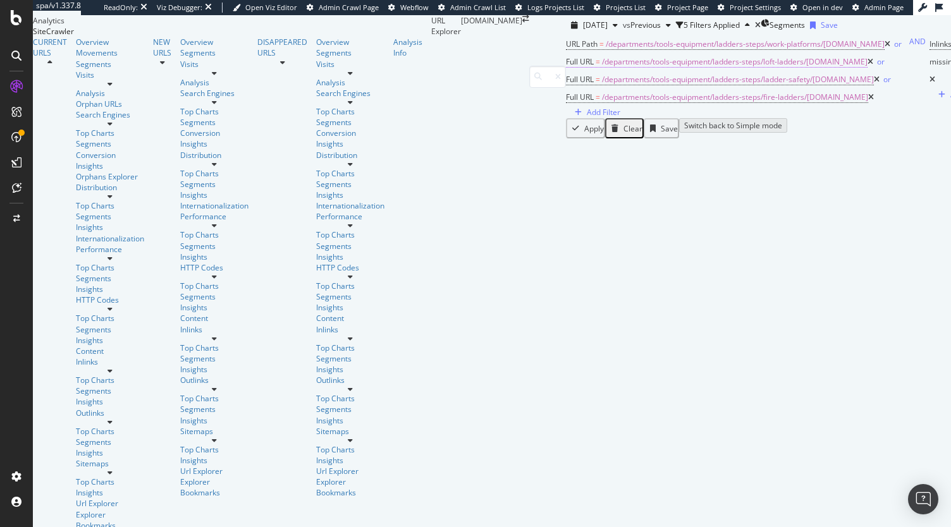
click at [596, 67] on span "=" at bounding box center [598, 61] width 4 height 11
click at [646, 35] on div "[DATE] vs Previous 5 Filters Applied Segments Save" at bounding box center [818, 25] width 504 height 20
click at [606, 49] on span "/departments/tools-equipment/ladders-steps/work-platforms/[DOMAIN_NAME]" at bounding box center [745, 44] width 279 height 11
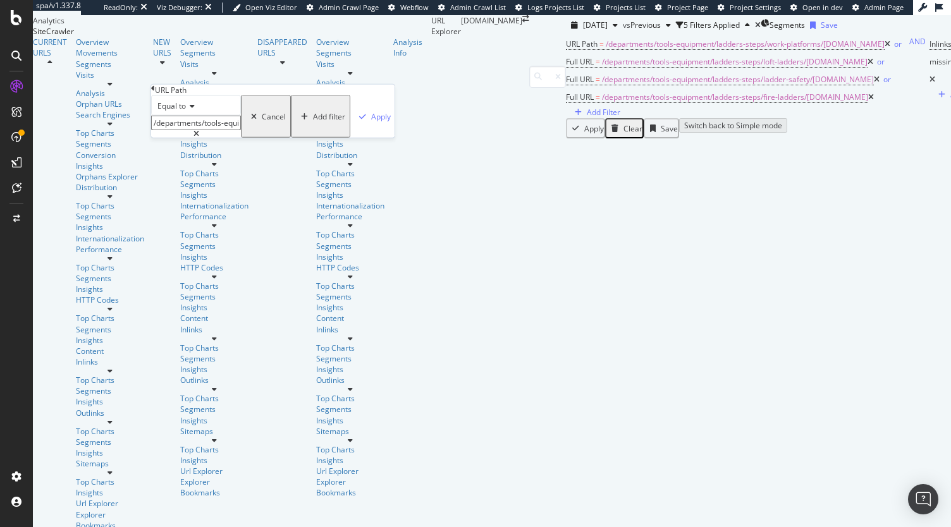
click at [164, 130] on input "/departments/tools-equipment/ladders-steps/work-platforms/[DOMAIN_NAME]" at bounding box center [196, 123] width 90 height 15
type input "departments/tools-equipment/ladders-steps/work-platforms/[DOMAIN_NAME]"
click at [371, 122] on div "Apply" at bounding box center [381, 116] width 20 height 11
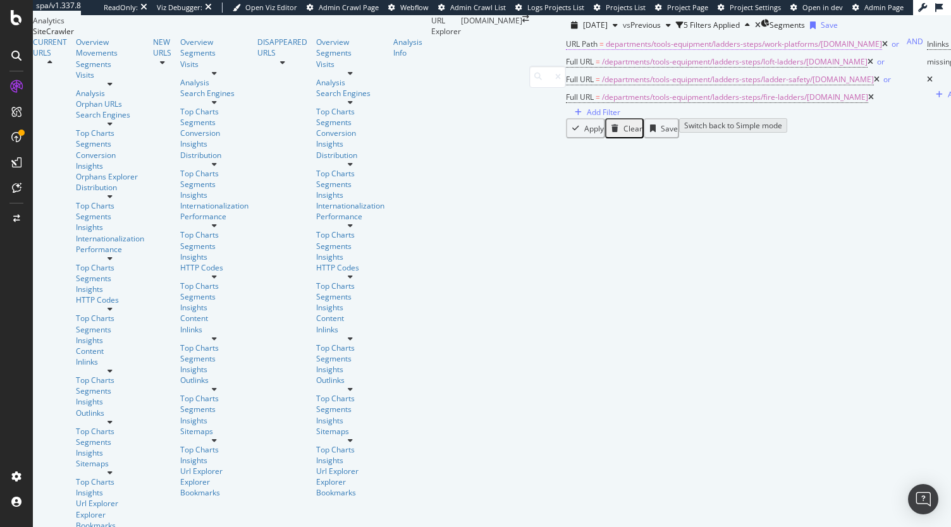
click at [606, 49] on span "departments/tools-equipment/ladders-steps/work-platforms/[DOMAIN_NAME]" at bounding box center [744, 44] width 276 height 11
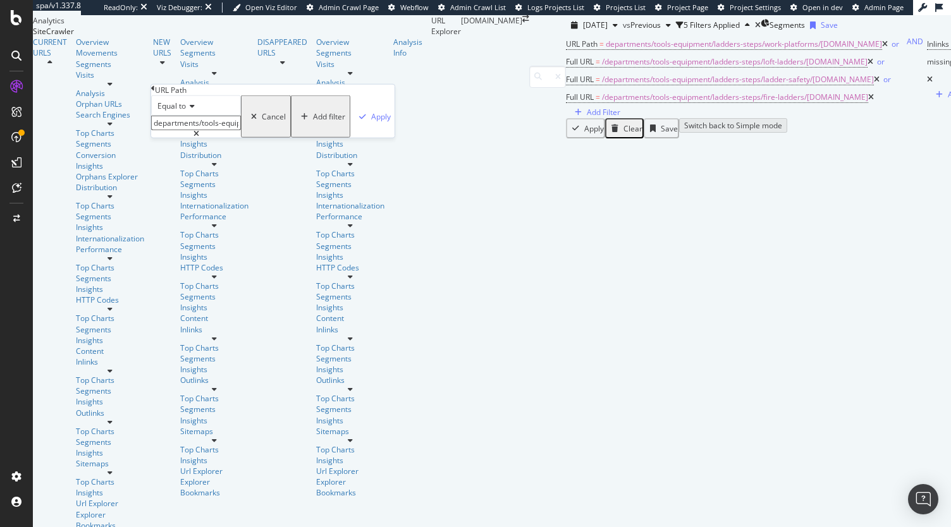
click at [231, 130] on input "departments/tools-equipment/ladders-steps/work-platforms/[DOMAIN_NAME]" at bounding box center [196, 123] width 90 height 15
click at [154, 93] on div "URL Path Equal to departments/tools-equipment/ladders-steps/work-platforms/[DOM…" at bounding box center [272, 111] width 243 height 53
click at [155, 92] on icon at bounding box center [153, 89] width 4 height 8
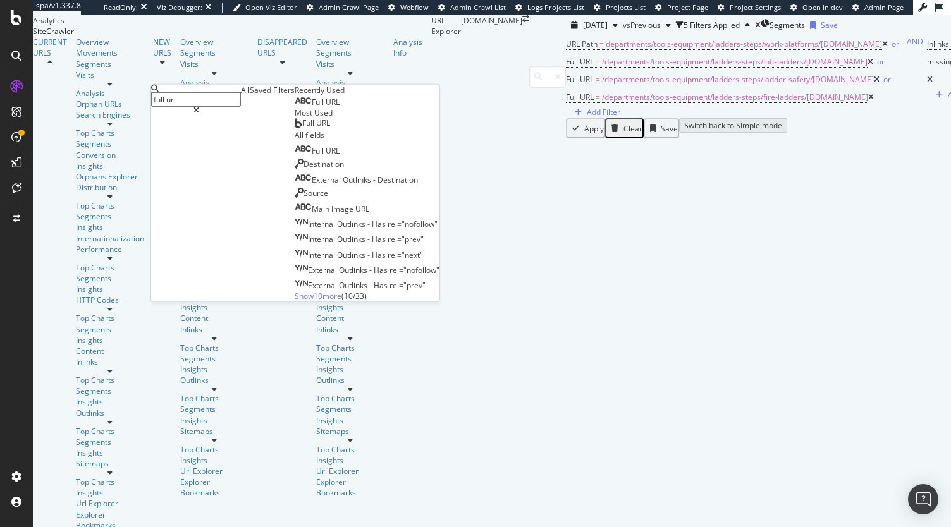
type input "full url"
click at [295, 107] on div "Full URL" at bounding box center [317, 102] width 45 height 10
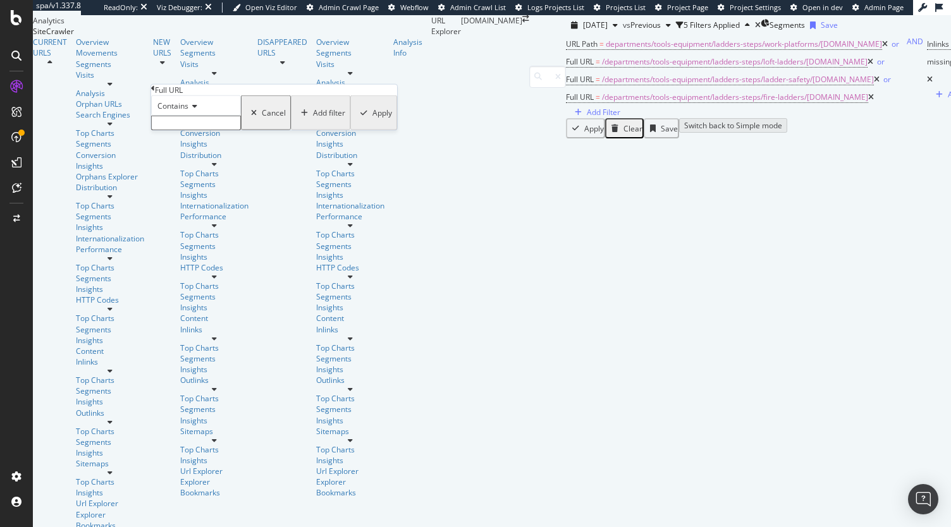
click at [212, 130] on input "text" at bounding box center [196, 123] width 90 height 15
paste input "[URL][DOMAIN_NAME][DOMAIN_NAME]"
type input "[URL][DOMAIN_NAME][DOMAIN_NAME]"
click at [188, 111] on span "Contains" at bounding box center [172, 106] width 31 height 11
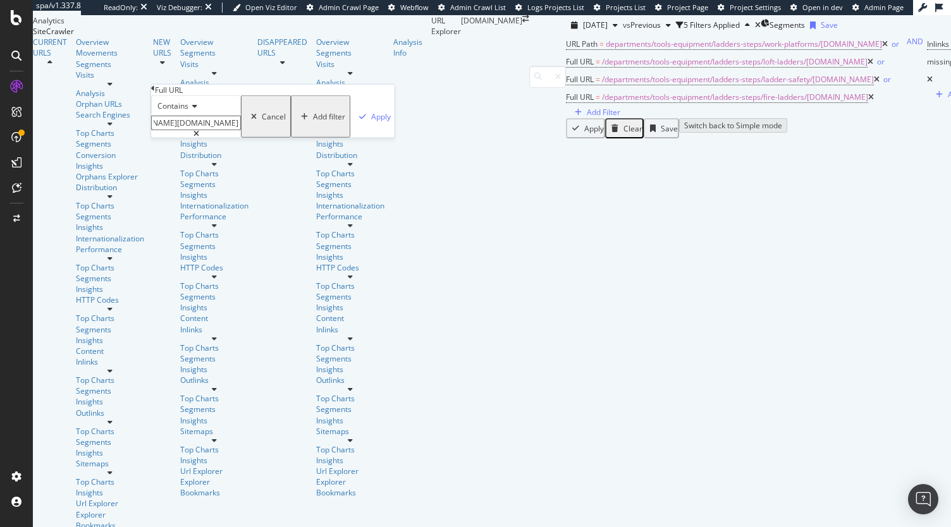
scroll to position [0, 0]
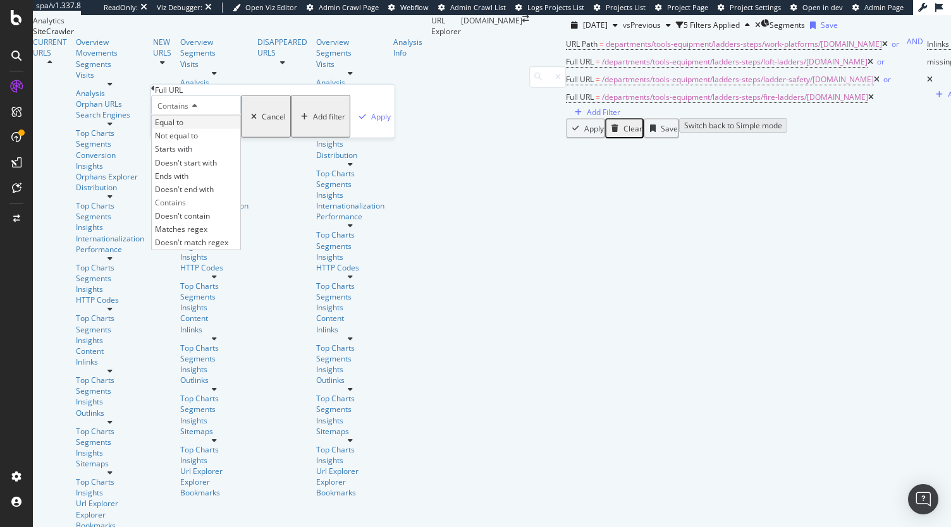
click at [193, 129] on div "Equal to" at bounding box center [196, 122] width 89 height 13
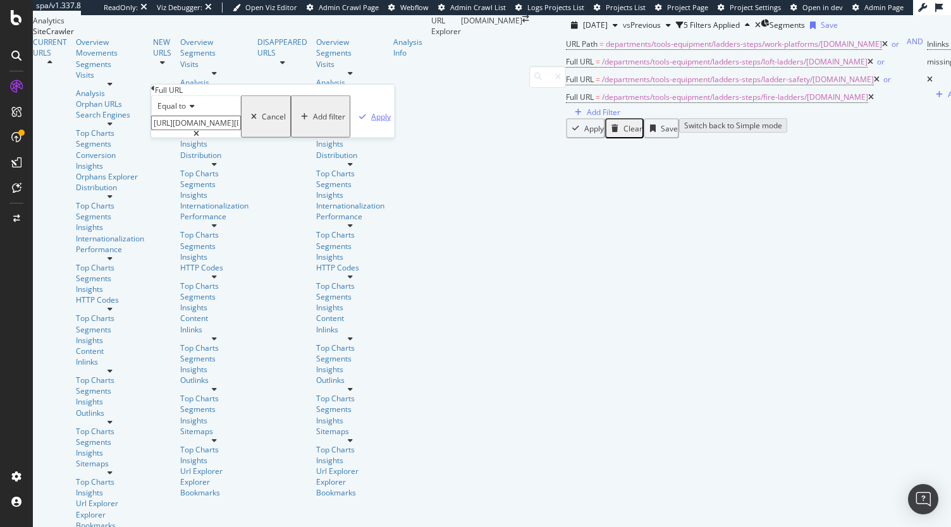
click at [371, 122] on div "Apply" at bounding box center [381, 116] width 20 height 11
